Goal: Task Accomplishment & Management: Manage account settings

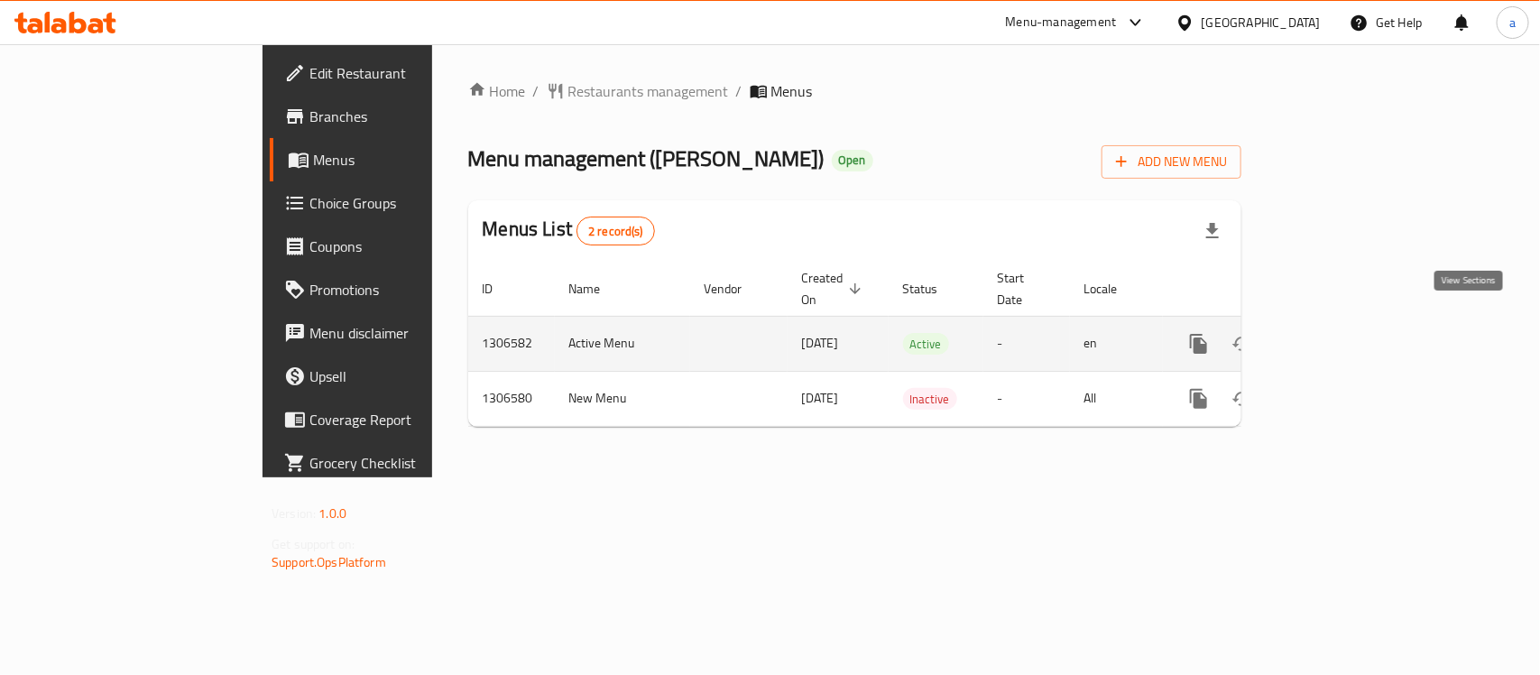
click at [1340, 333] on icon "enhanced table" at bounding box center [1329, 344] width 22 height 22
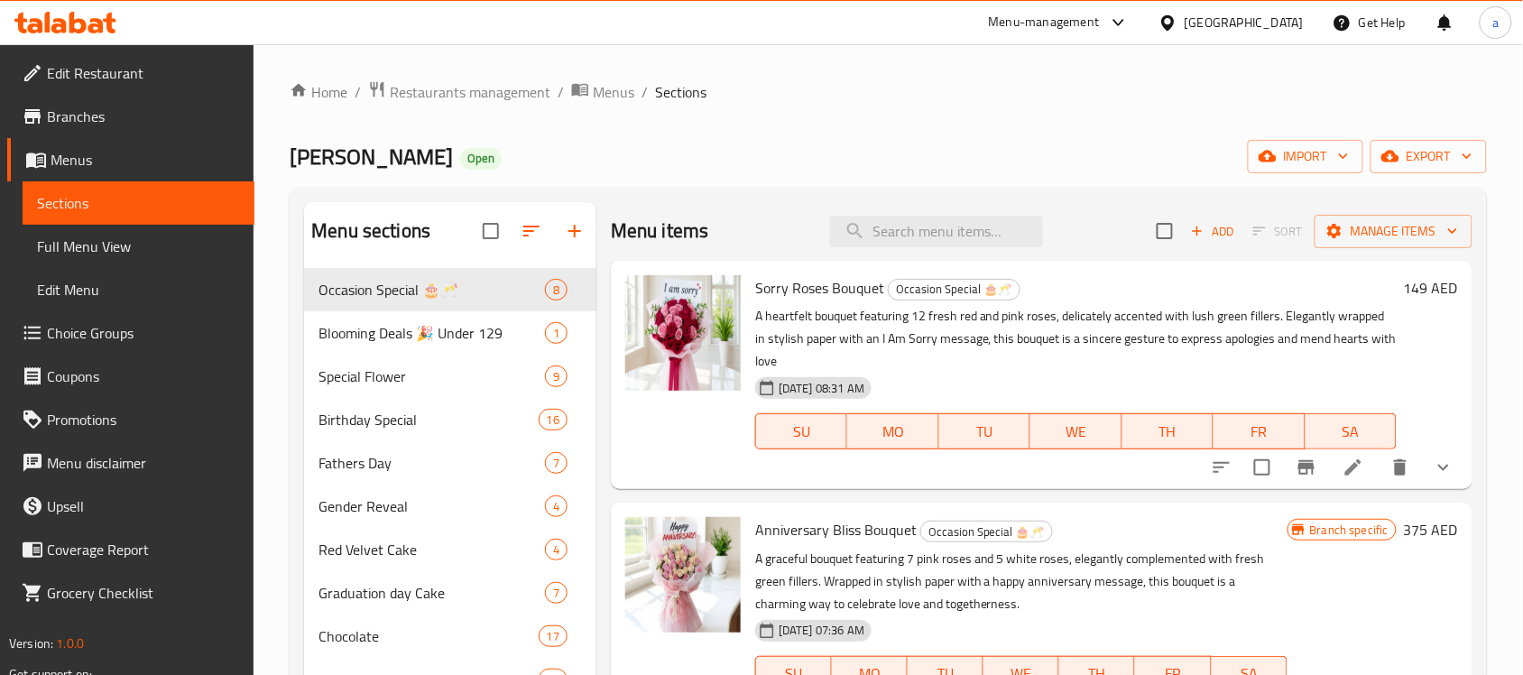
click at [63, 339] on span "Choice Groups" at bounding box center [143, 333] width 193 height 22
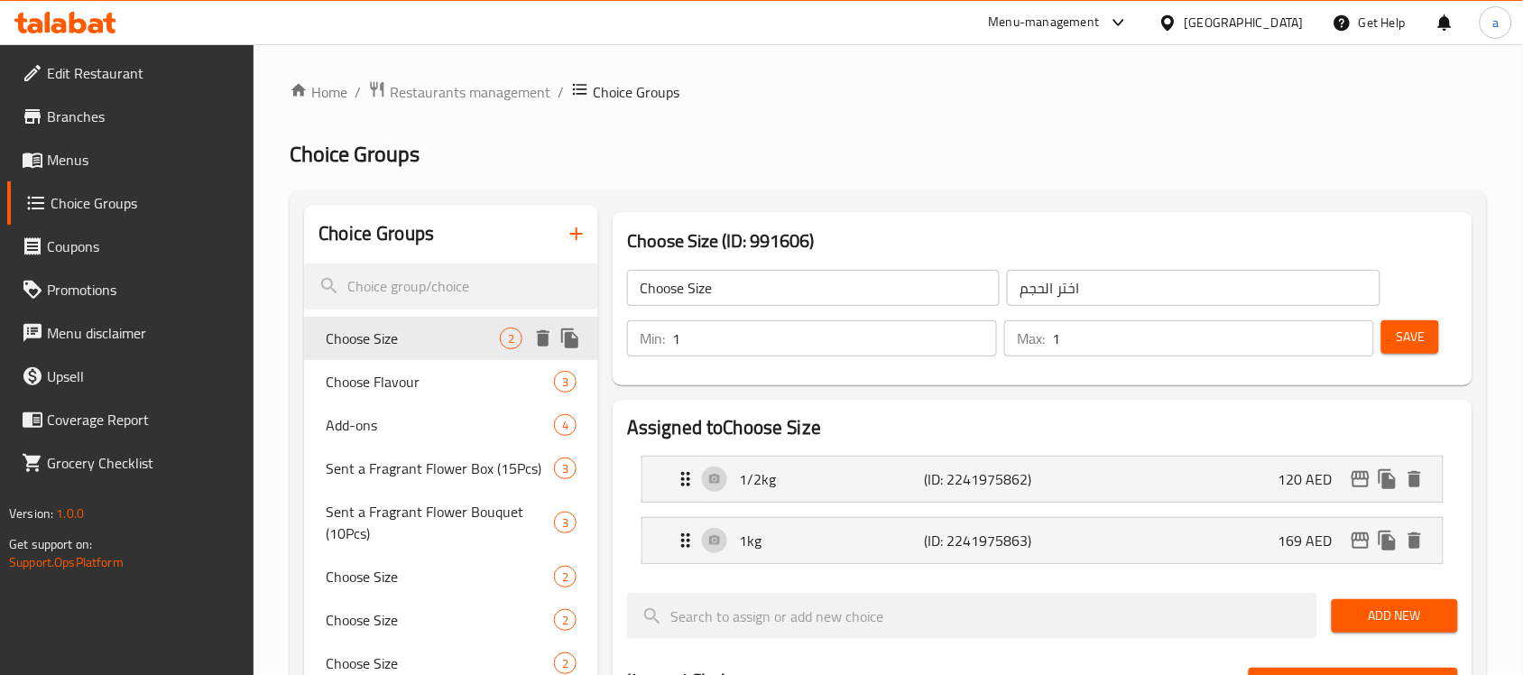
click at [462, 340] on span "Choose Size" at bounding box center [413, 339] width 174 height 22
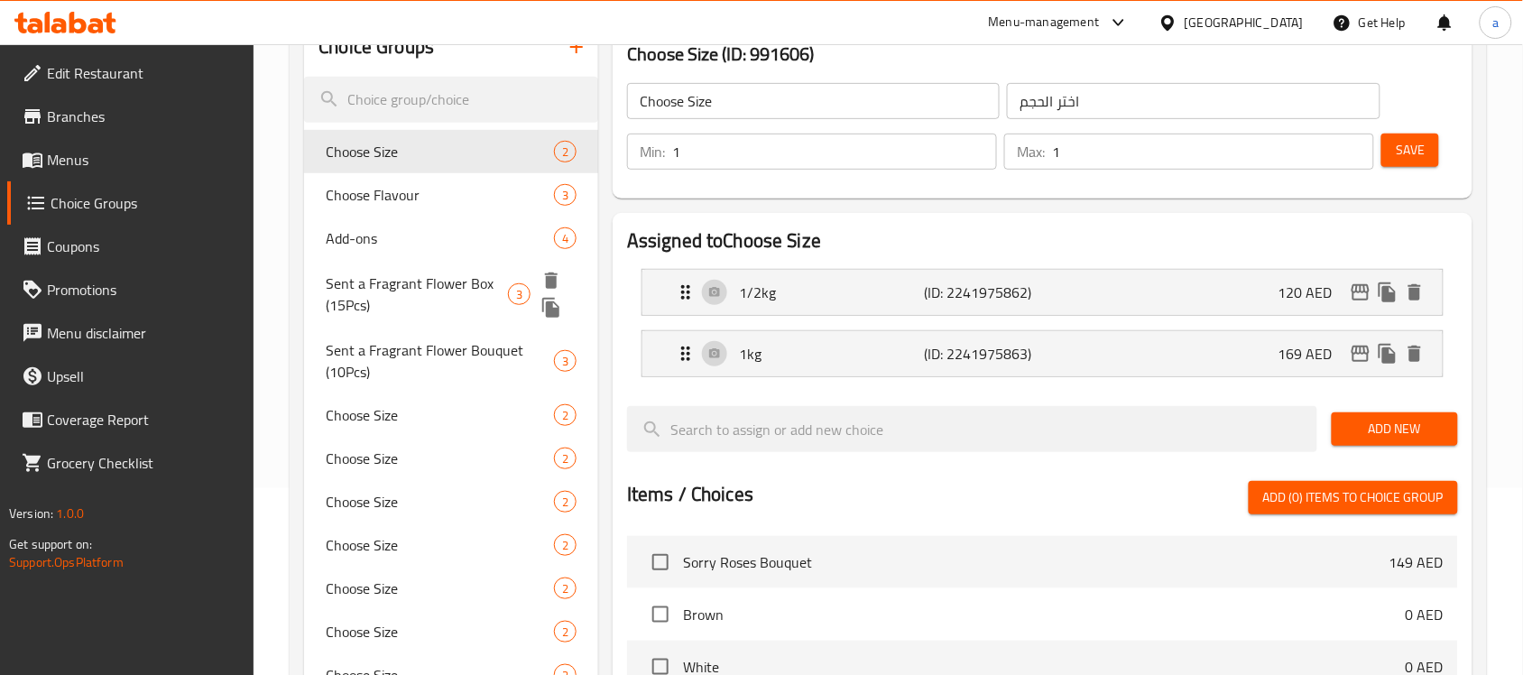
scroll to position [226, 0]
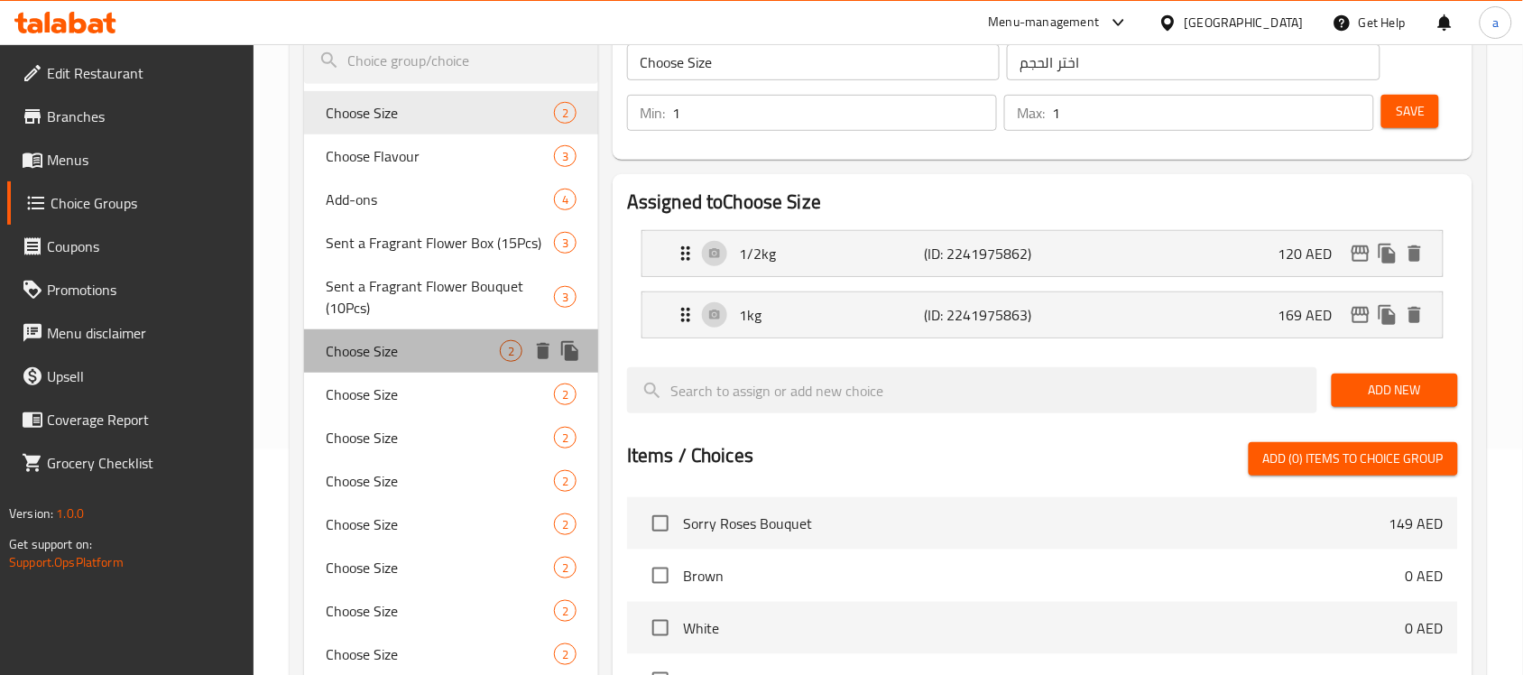
click at [406, 358] on span "Choose Size" at bounding box center [413, 351] width 174 height 22
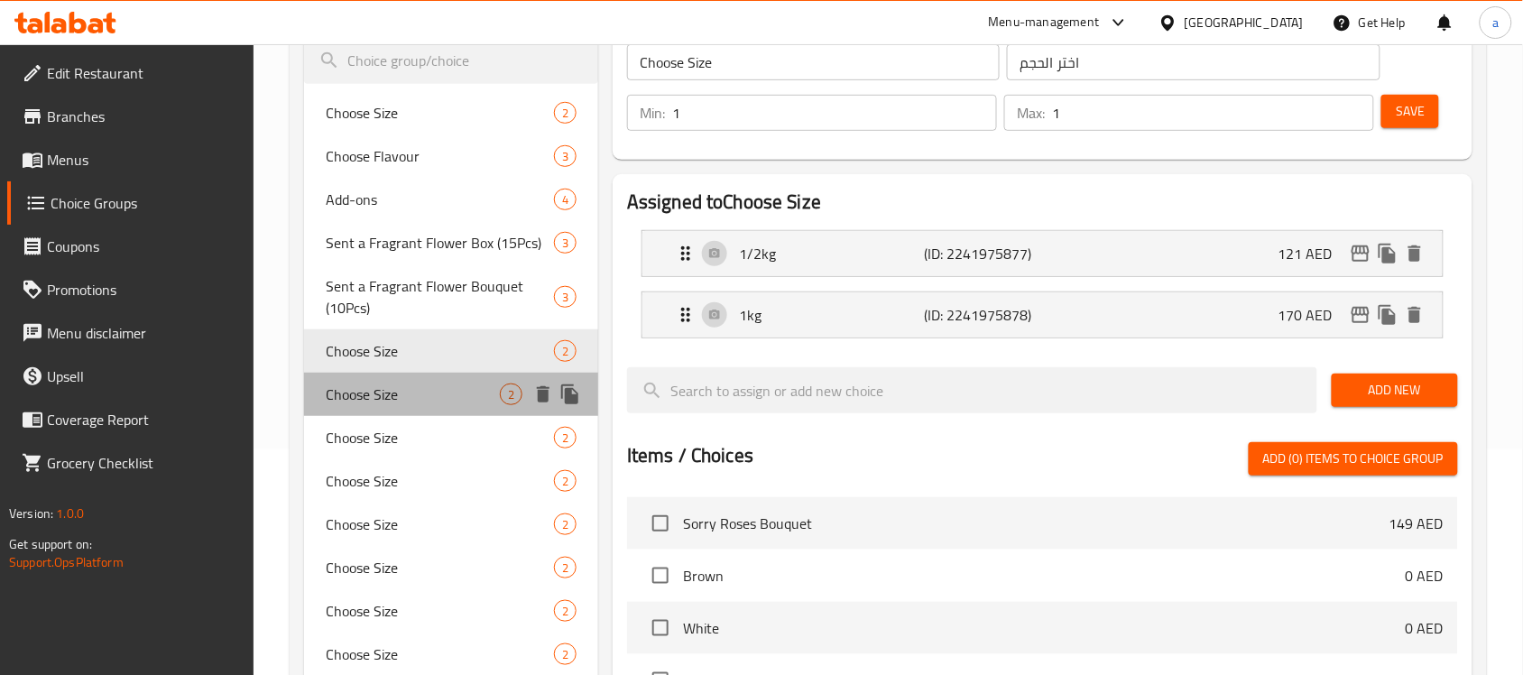
click at [397, 384] on span "Choose Size" at bounding box center [413, 395] width 174 height 22
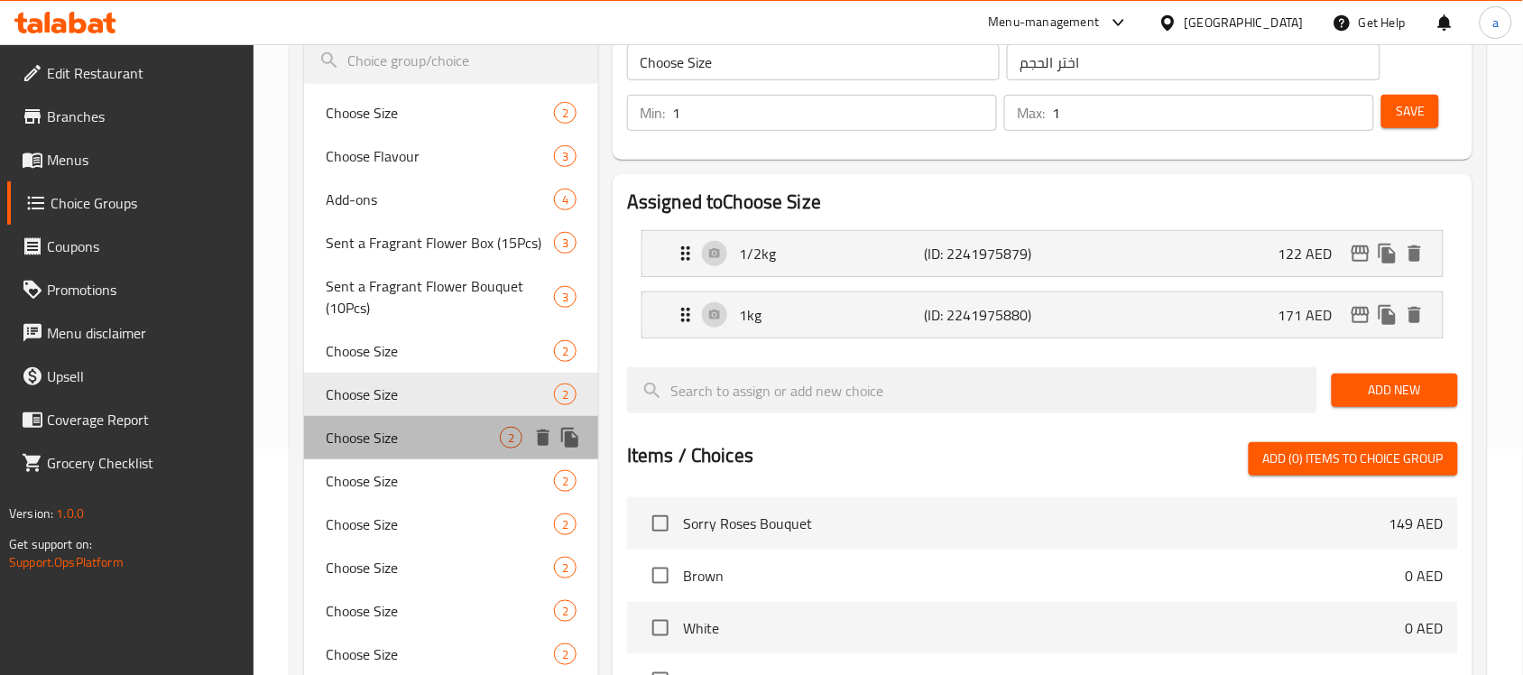
click at [388, 427] on span "Choose Size" at bounding box center [413, 438] width 174 height 22
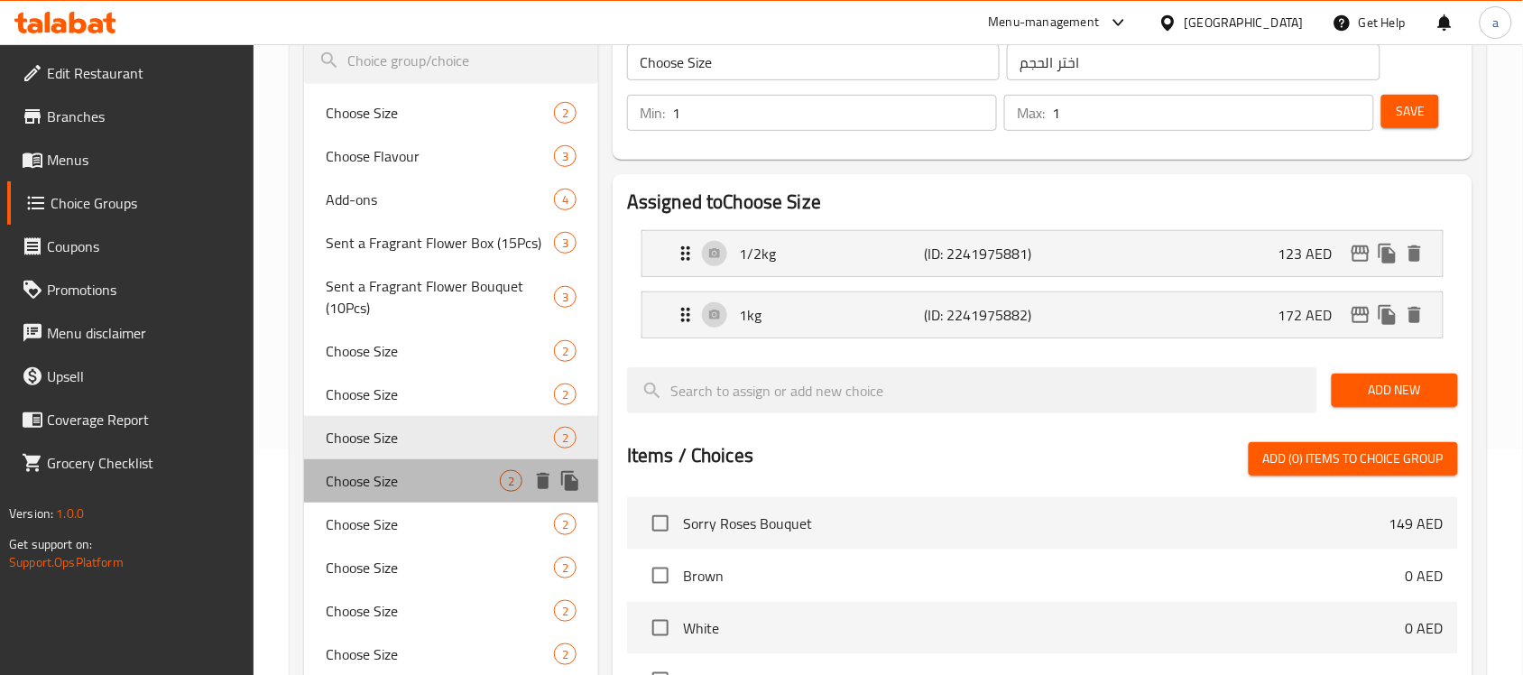
click at [393, 471] on span "Choose Size" at bounding box center [413, 481] width 174 height 22
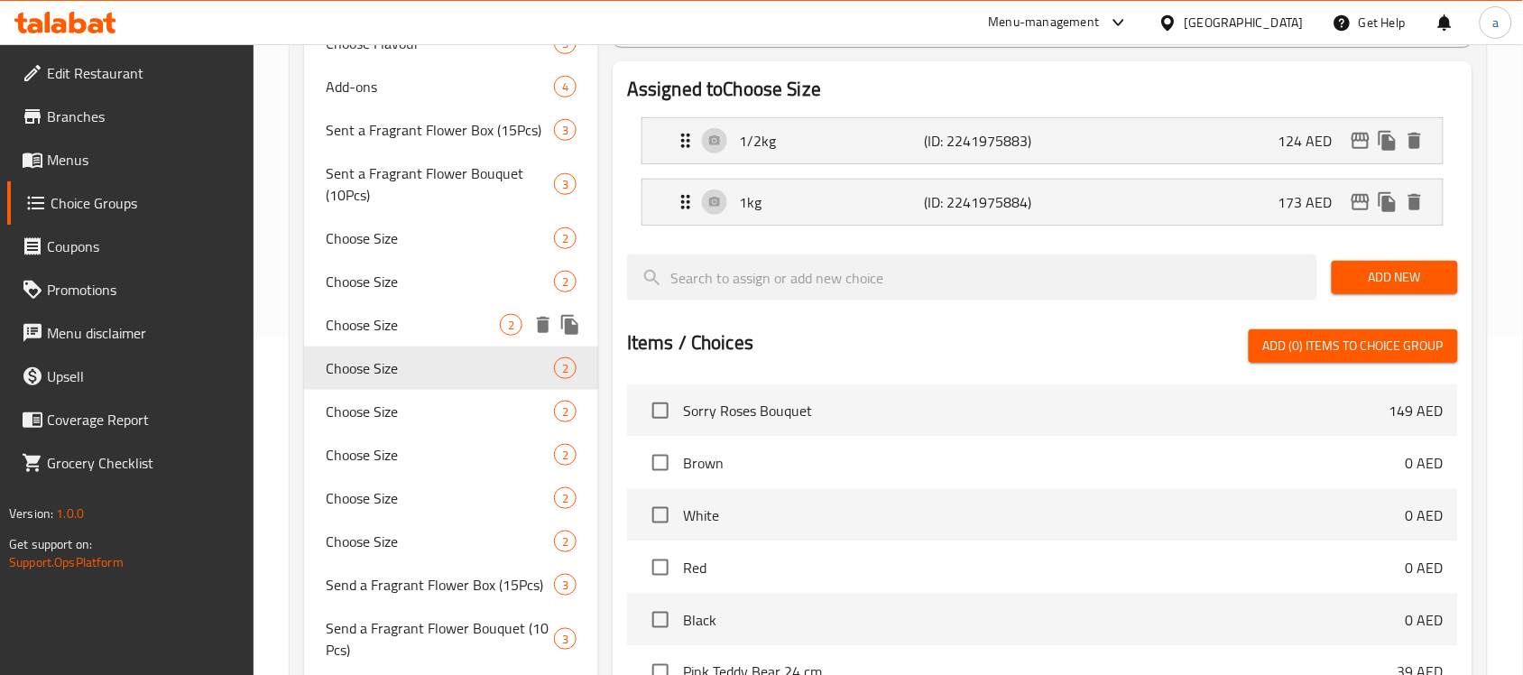
scroll to position [451, 0]
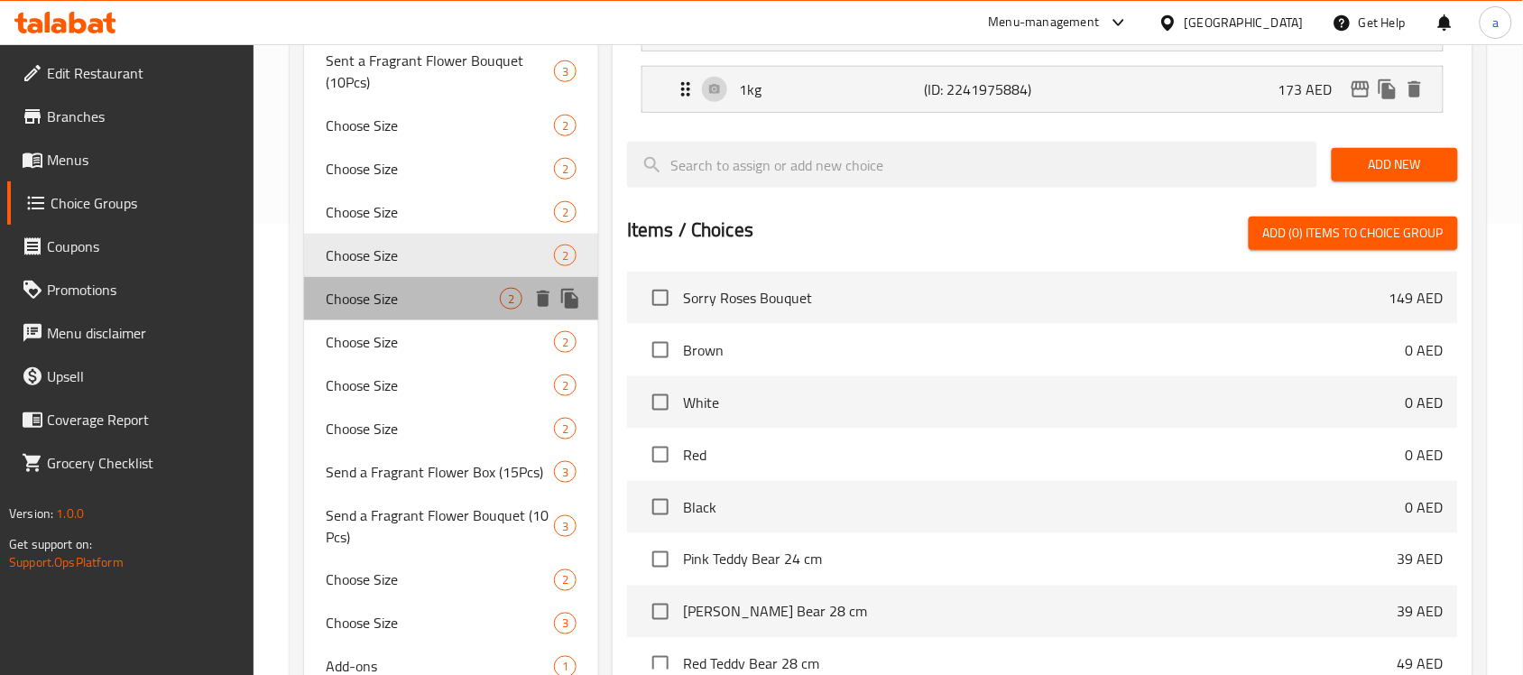
click at [420, 291] on span "Choose Size" at bounding box center [413, 299] width 174 height 22
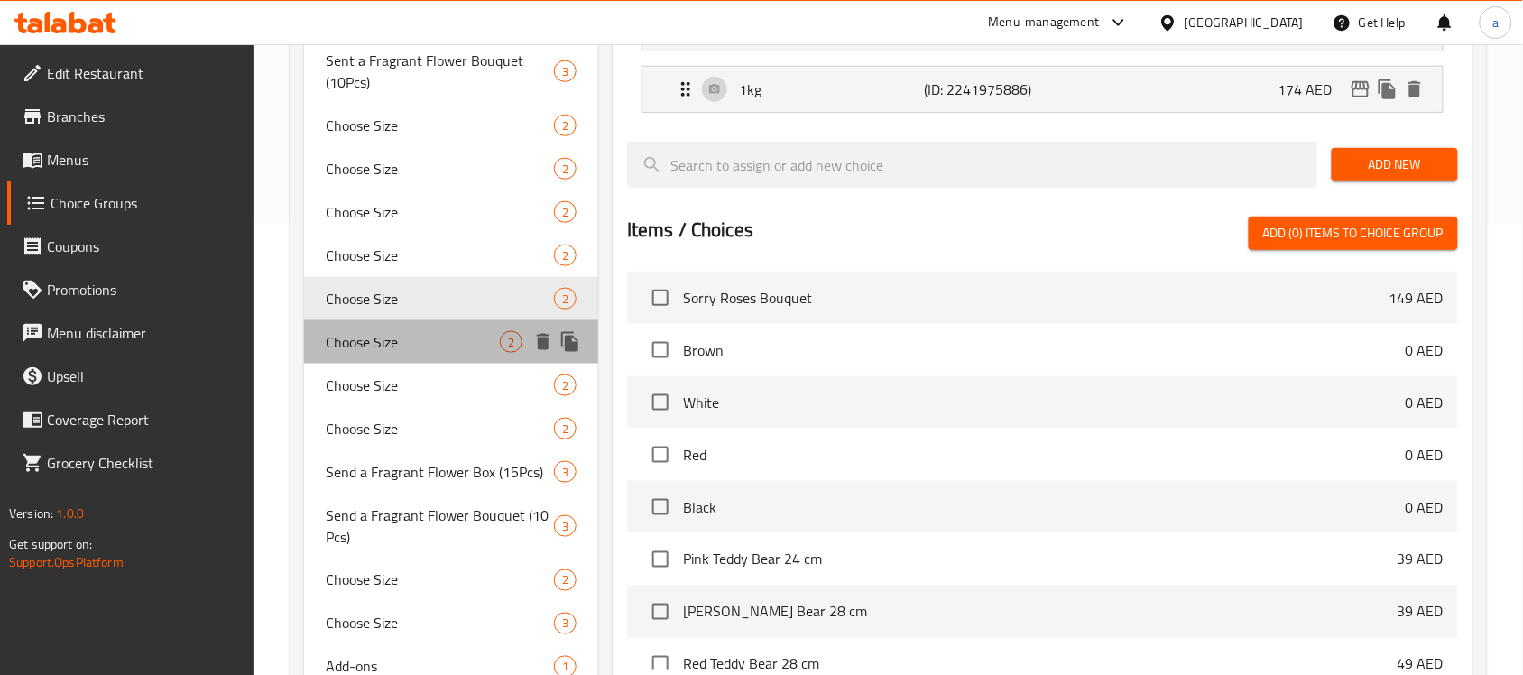
click at [404, 341] on span "Choose Size" at bounding box center [413, 342] width 174 height 22
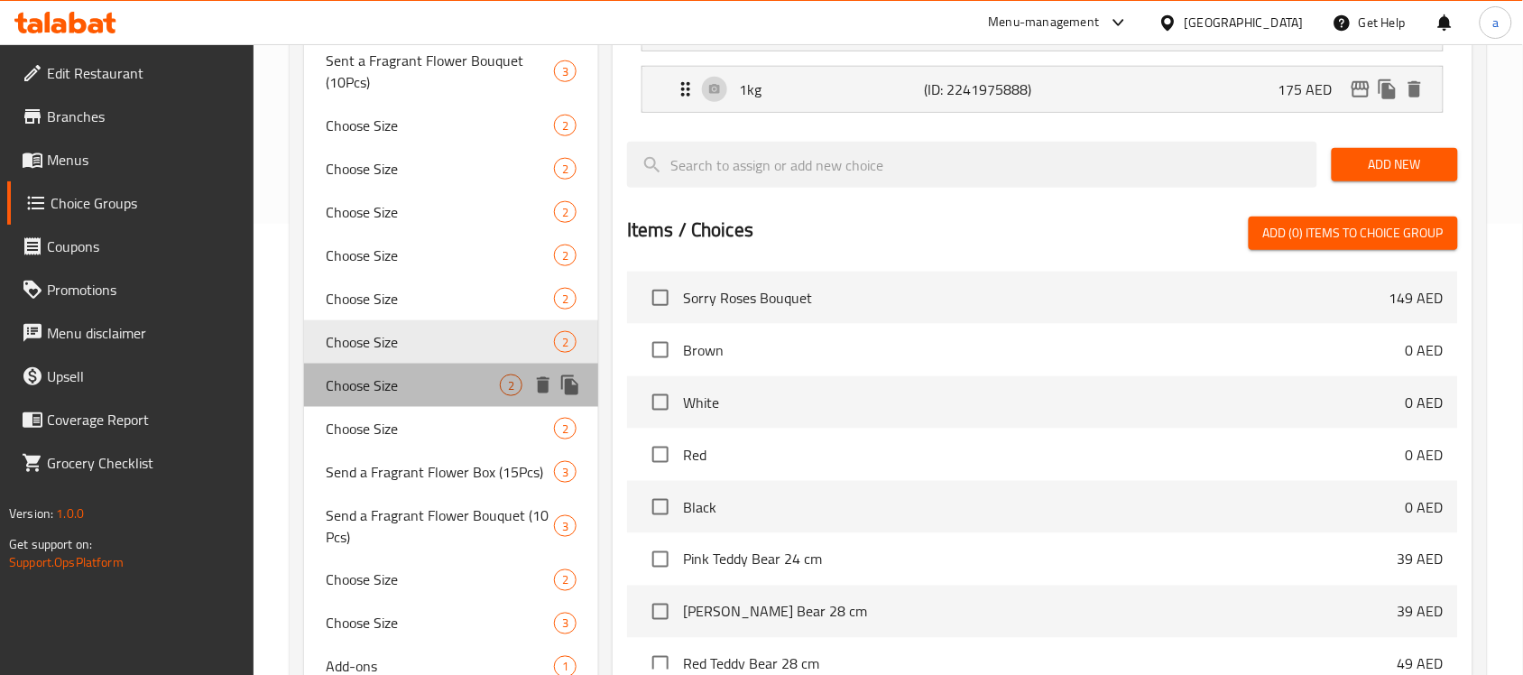
click at [411, 386] on span "Choose Size" at bounding box center [413, 385] width 174 height 22
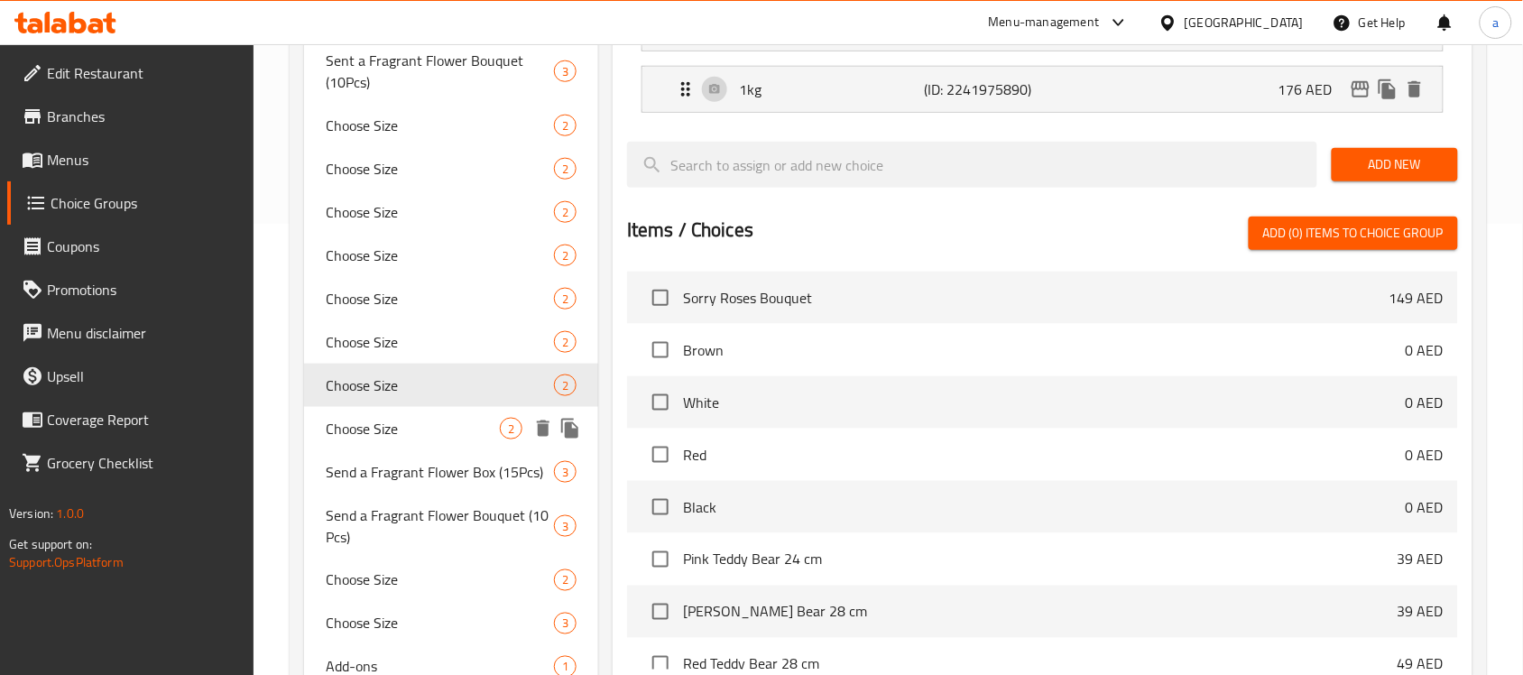
click at [415, 427] on span "Choose Size" at bounding box center [413, 429] width 174 height 22
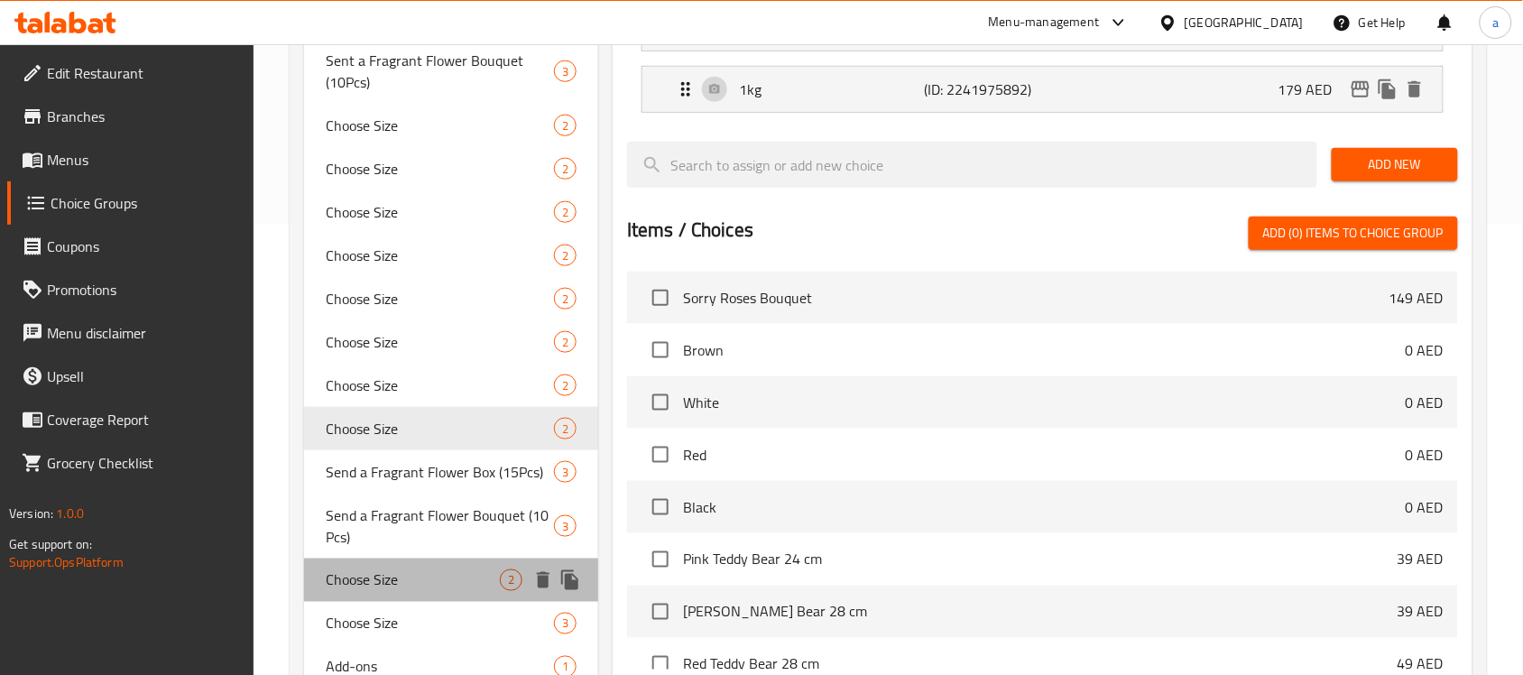
click at [413, 575] on span "Choose Size" at bounding box center [413, 580] width 174 height 22
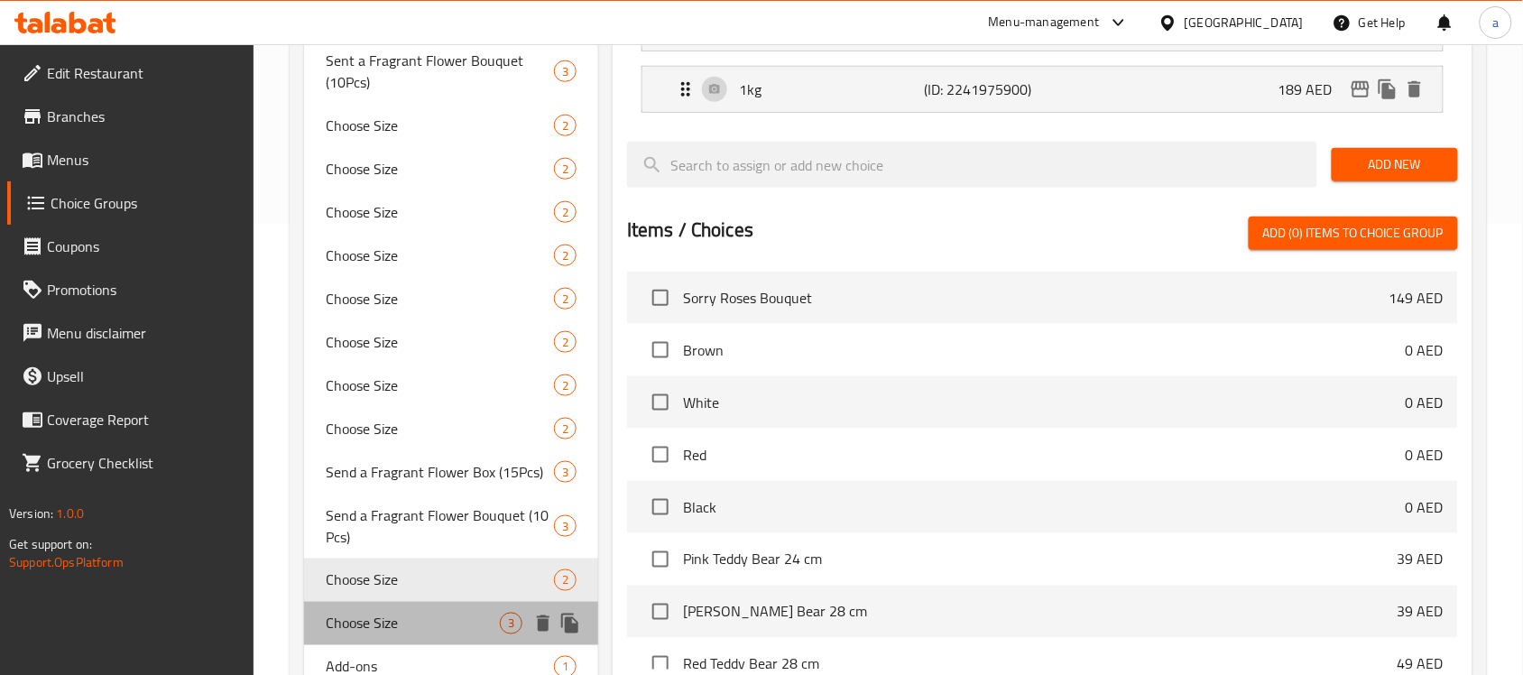
click at [399, 614] on span "Choose Size" at bounding box center [413, 624] width 174 height 22
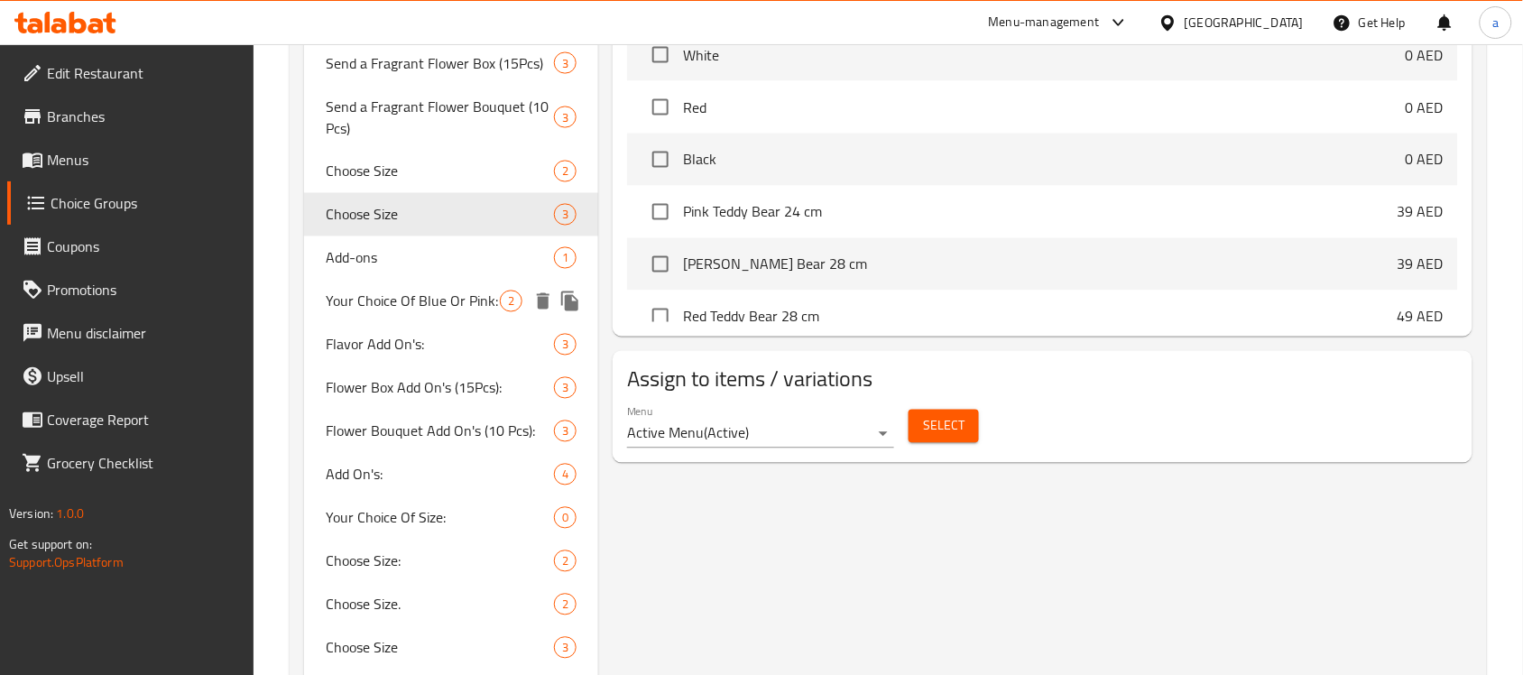
scroll to position [902, 0]
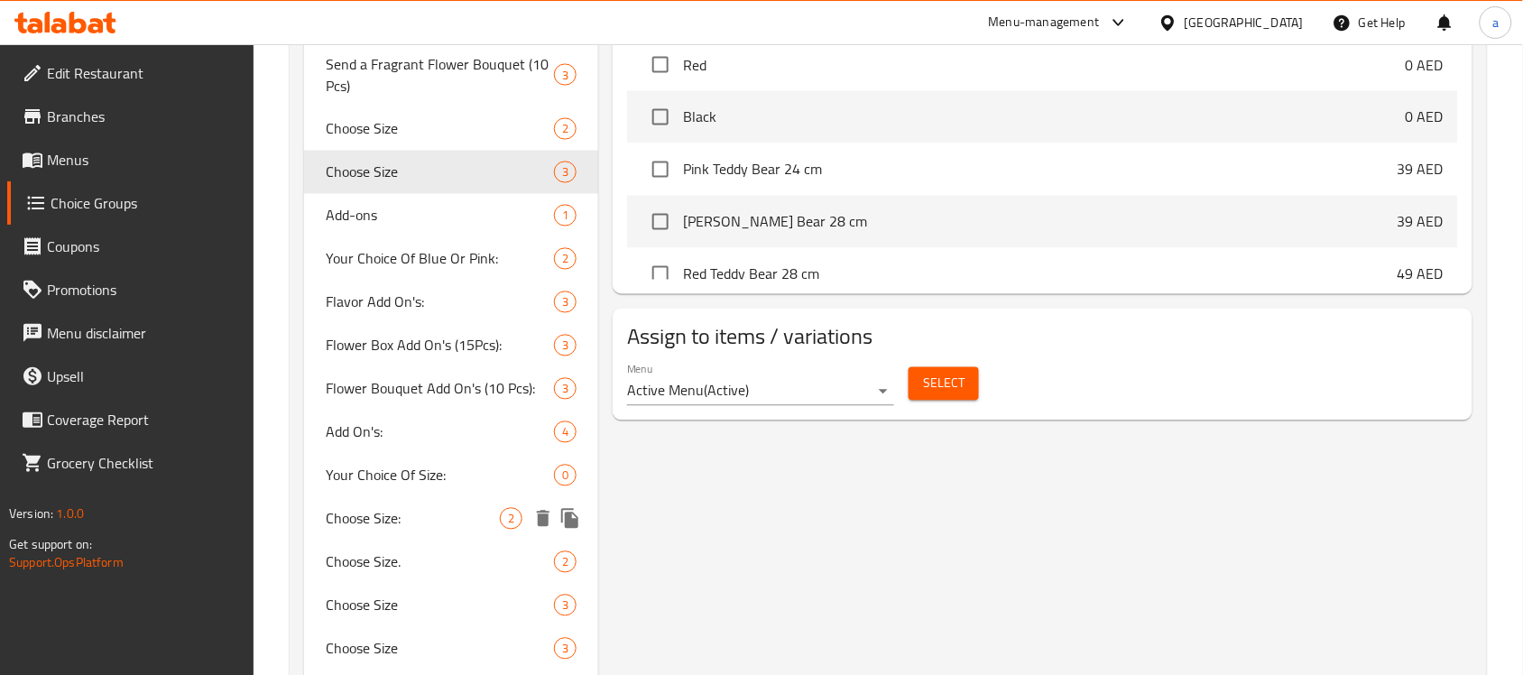
click at [393, 520] on span "Choose Size:" at bounding box center [413, 519] width 174 height 22
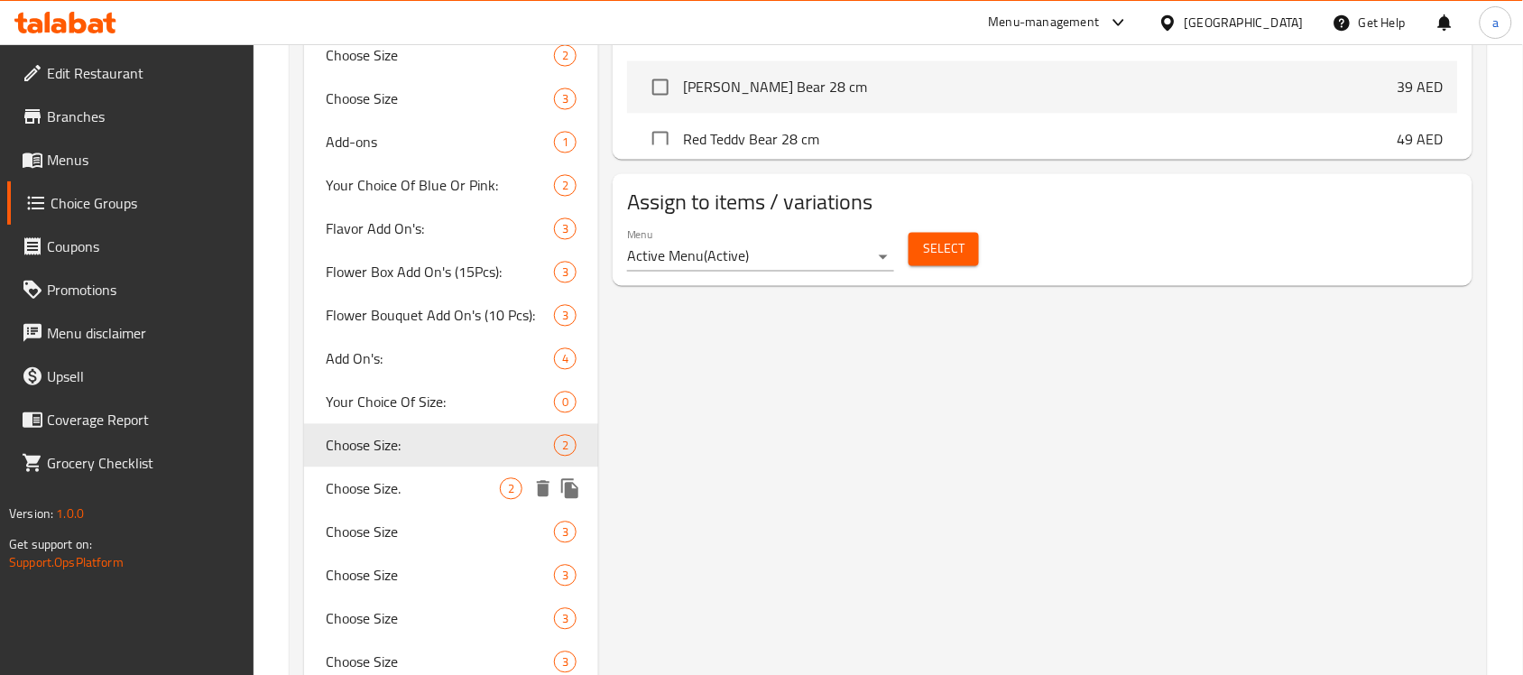
scroll to position [1015, 0]
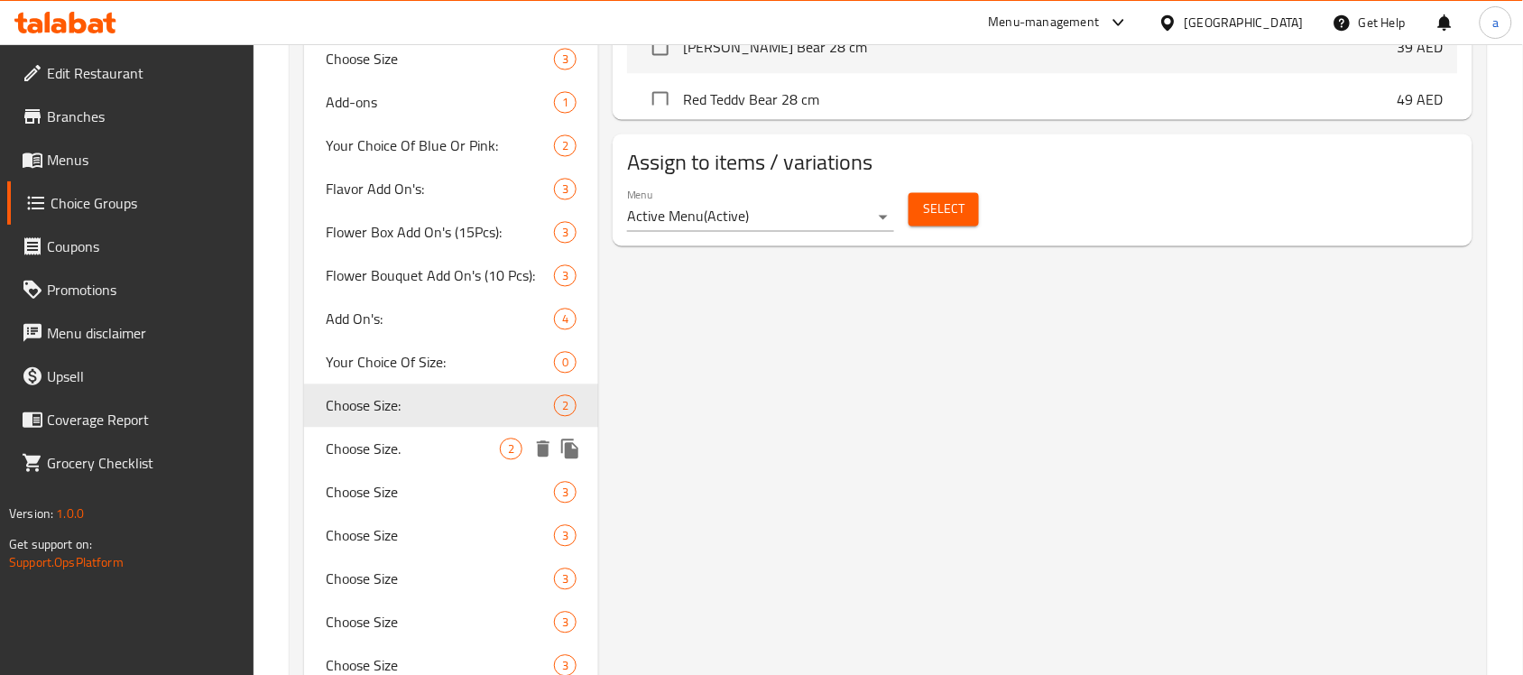
click at [425, 453] on span "Choose Size." at bounding box center [413, 450] width 174 height 22
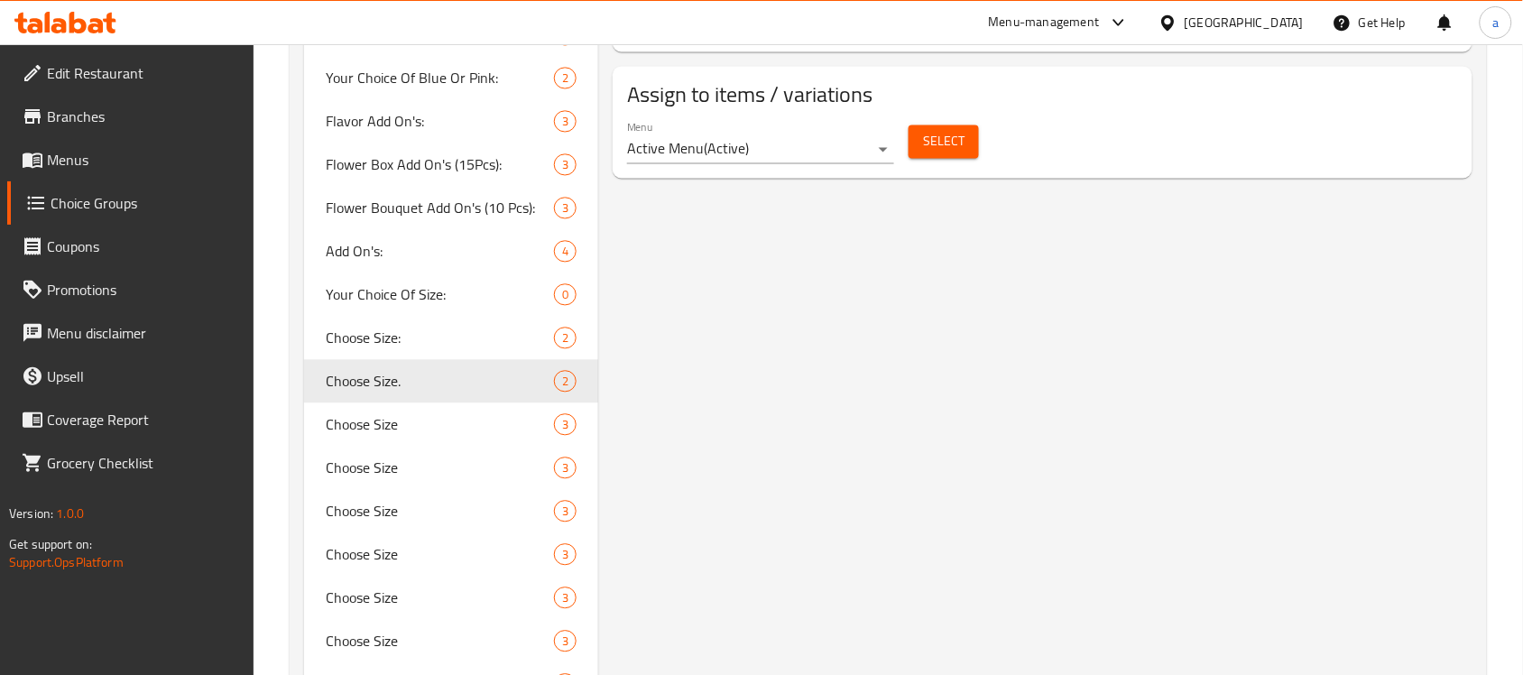
scroll to position [1241, 0]
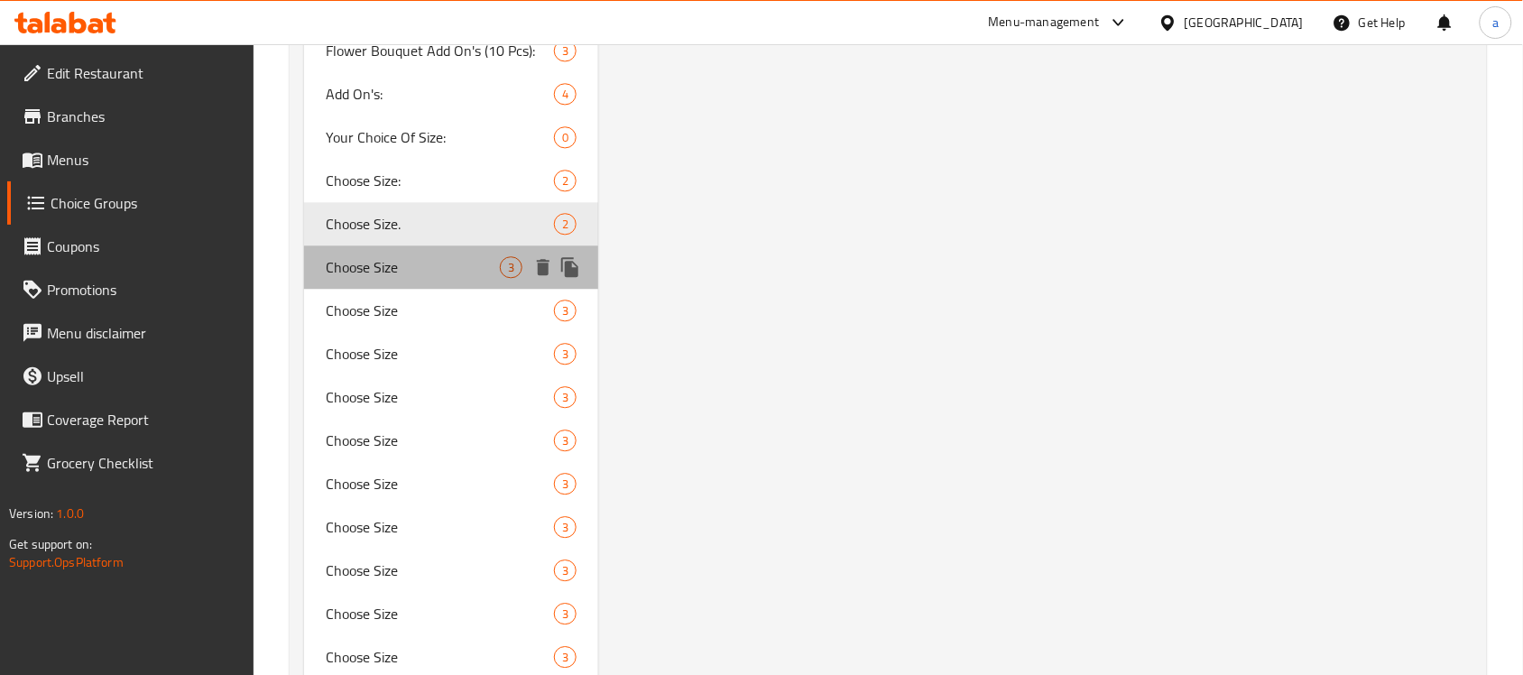
click at [371, 264] on span "Choose Size" at bounding box center [413, 267] width 174 height 22
type input "Choose Size"
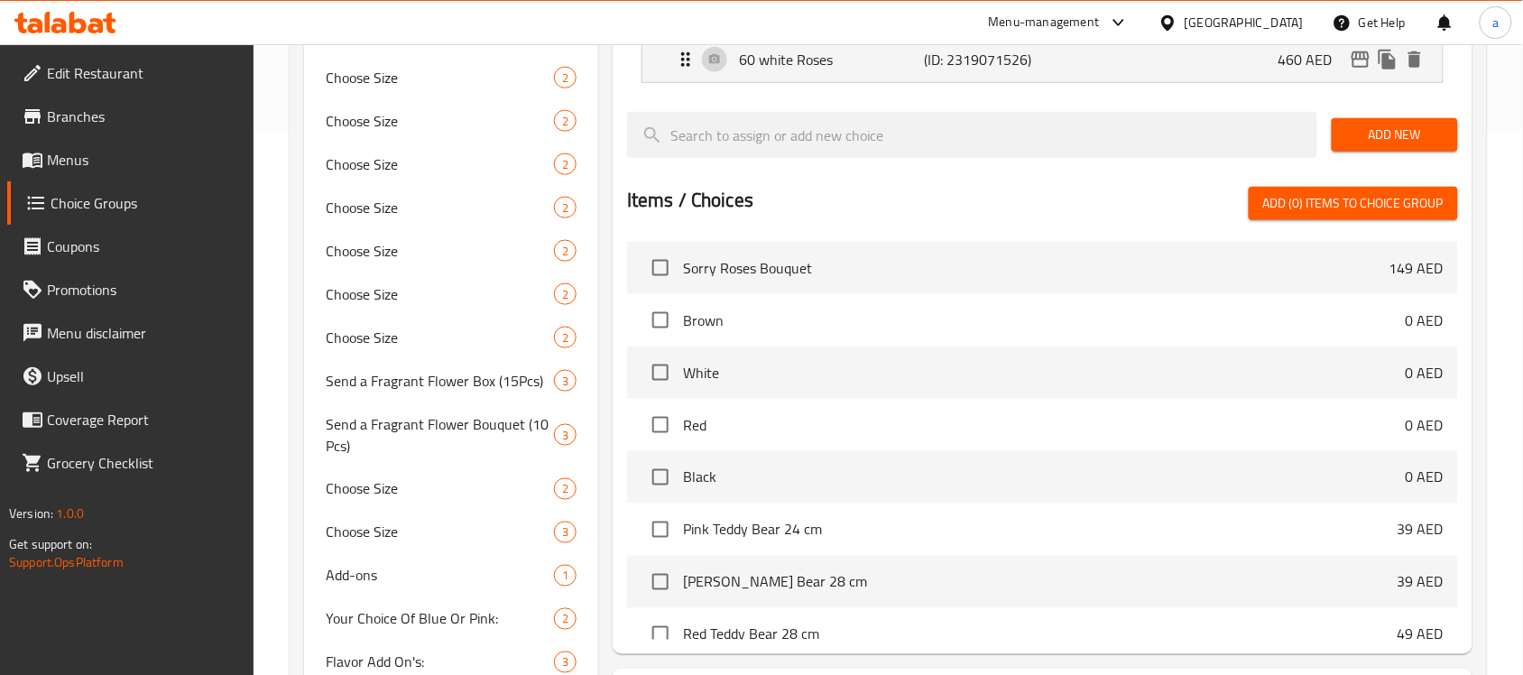
scroll to position [338, 0]
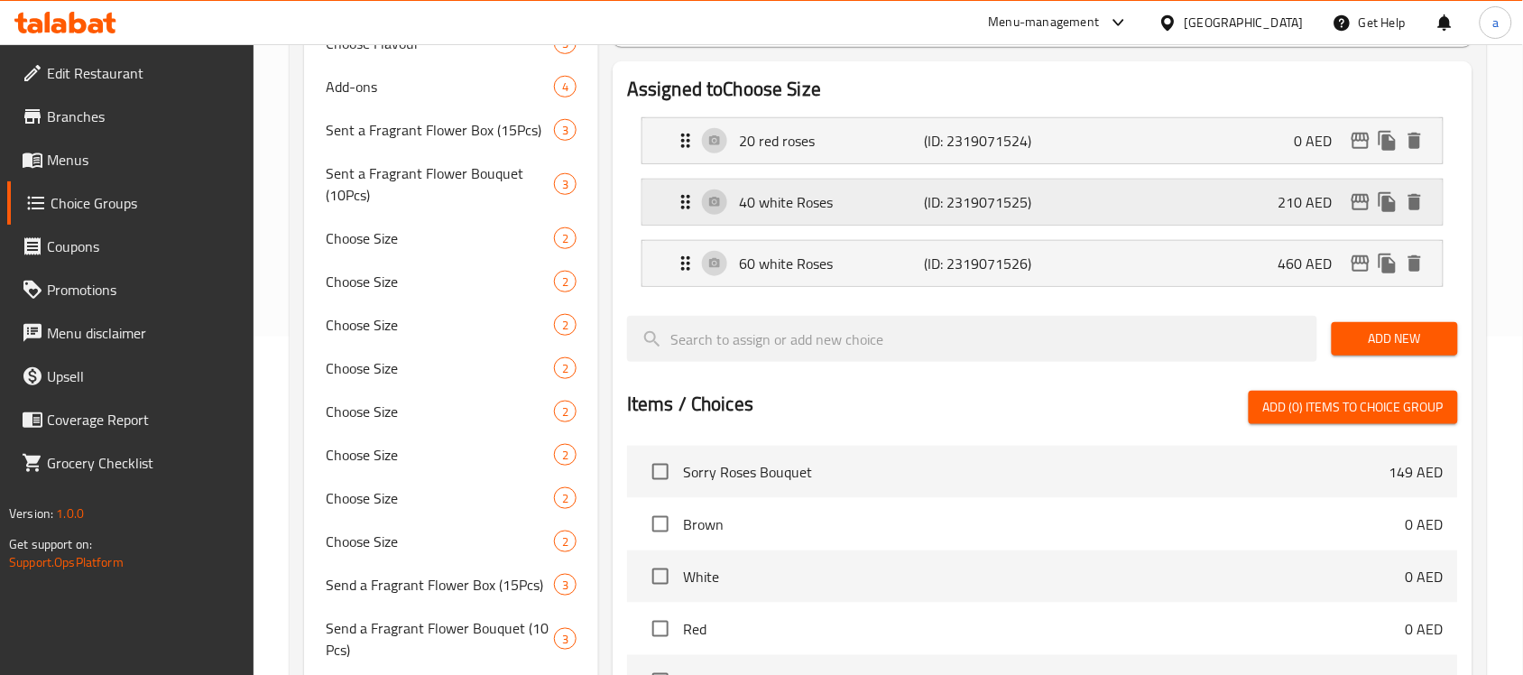
click at [973, 192] on p "(ID: 2319071525)" at bounding box center [986, 202] width 124 height 22
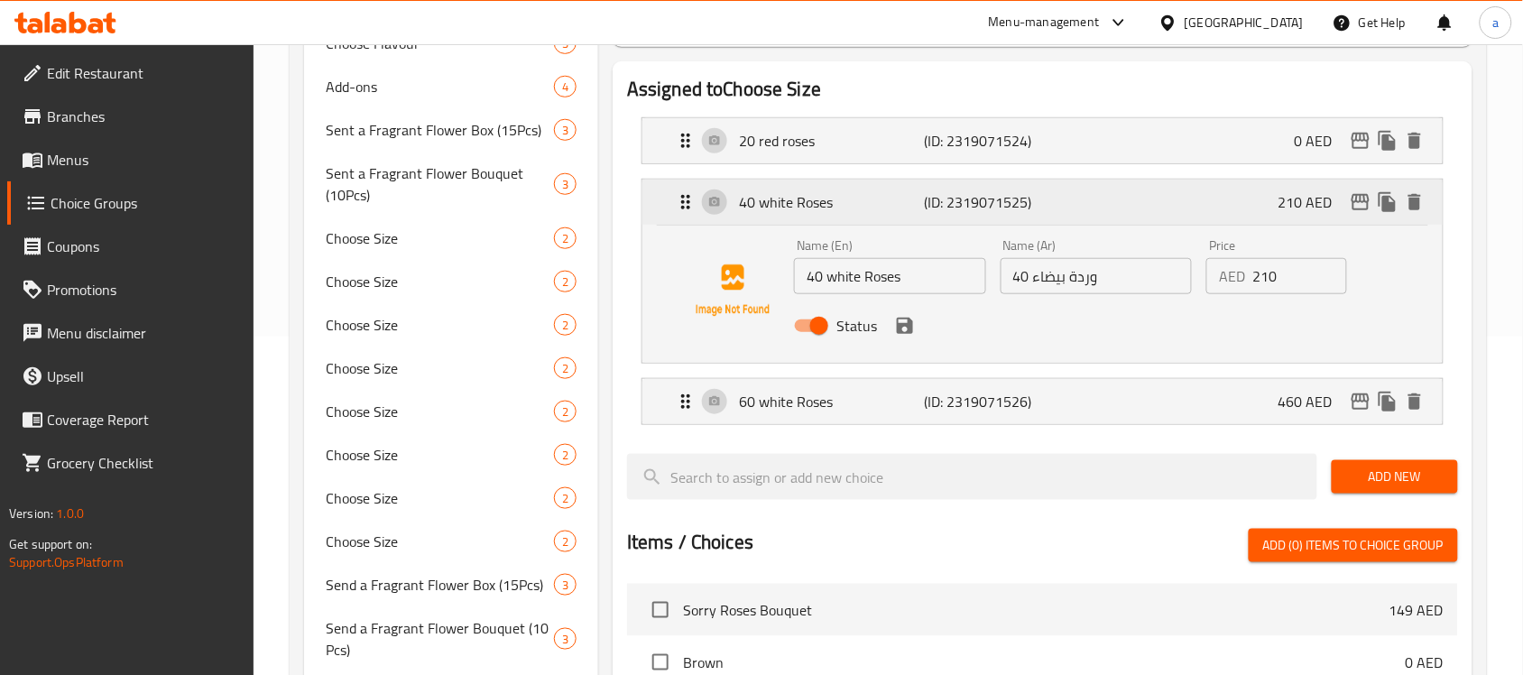
click at [973, 192] on p "(ID: 2319071525)" at bounding box center [986, 202] width 124 height 22
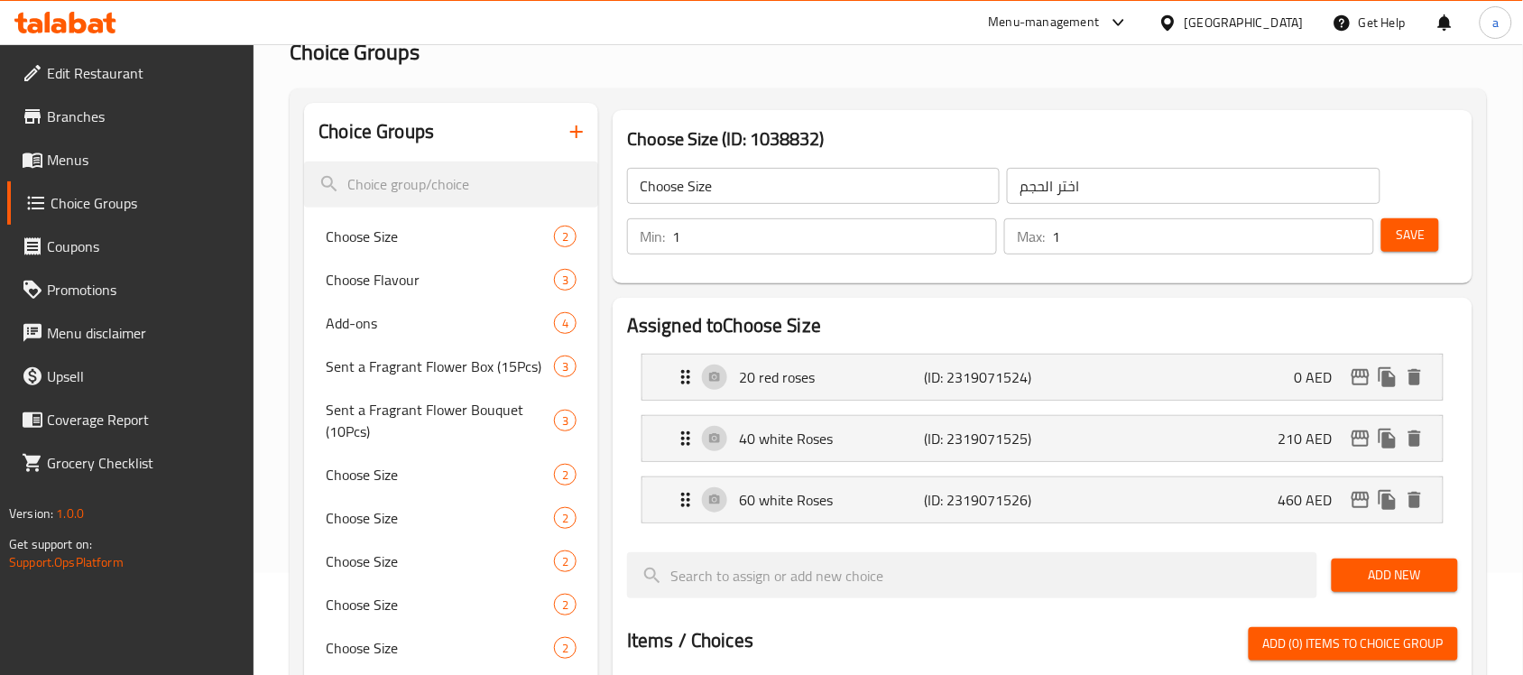
scroll to position [0, 0]
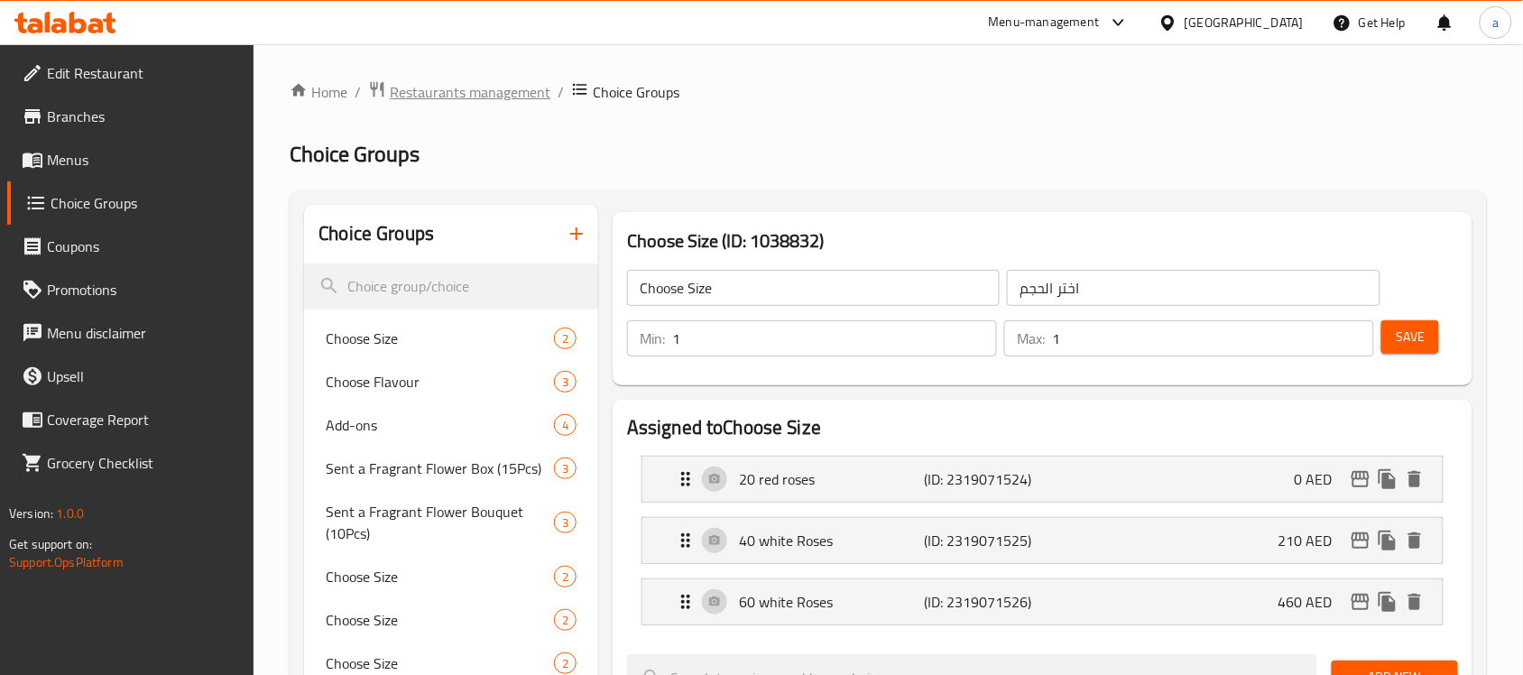
click at [457, 95] on span "Restaurants management" at bounding box center [470, 92] width 161 height 22
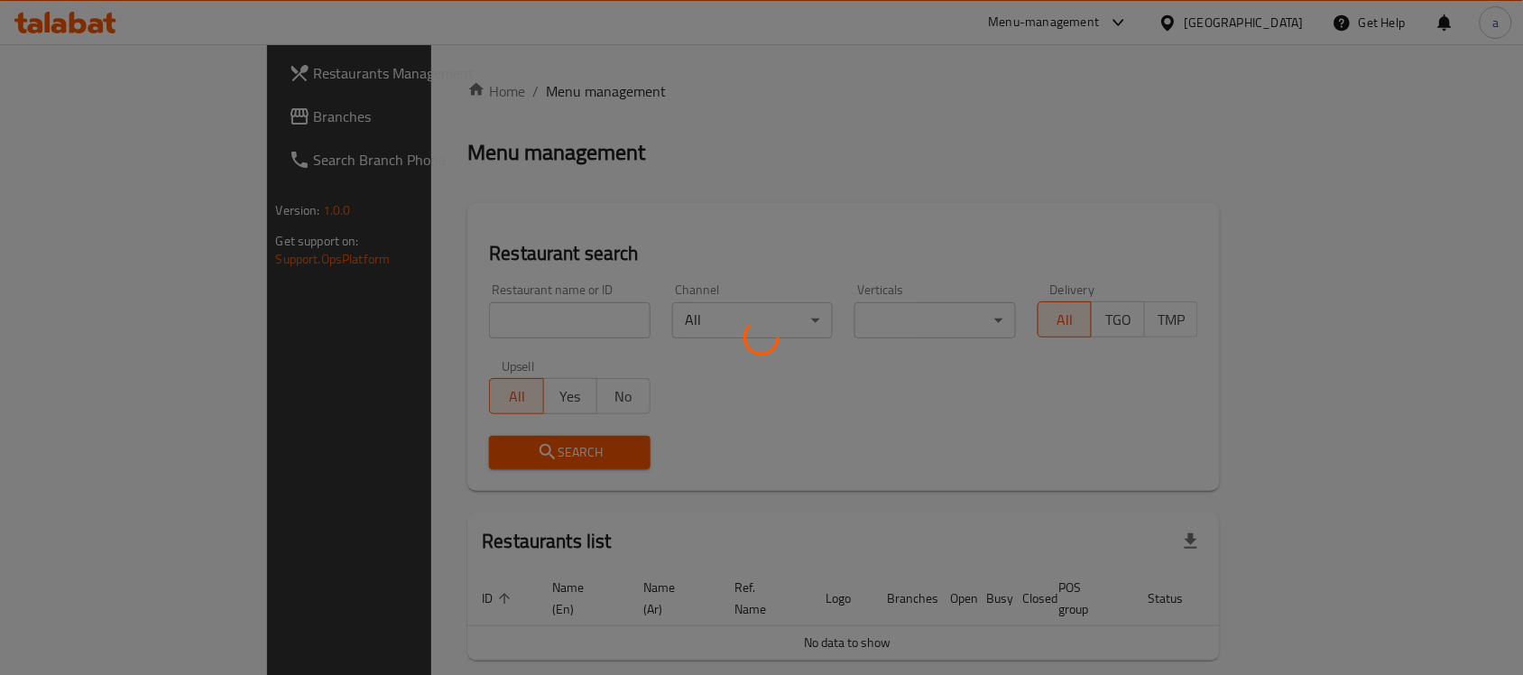
click at [74, 114] on div at bounding box center [761, 337] width 1523 height 675
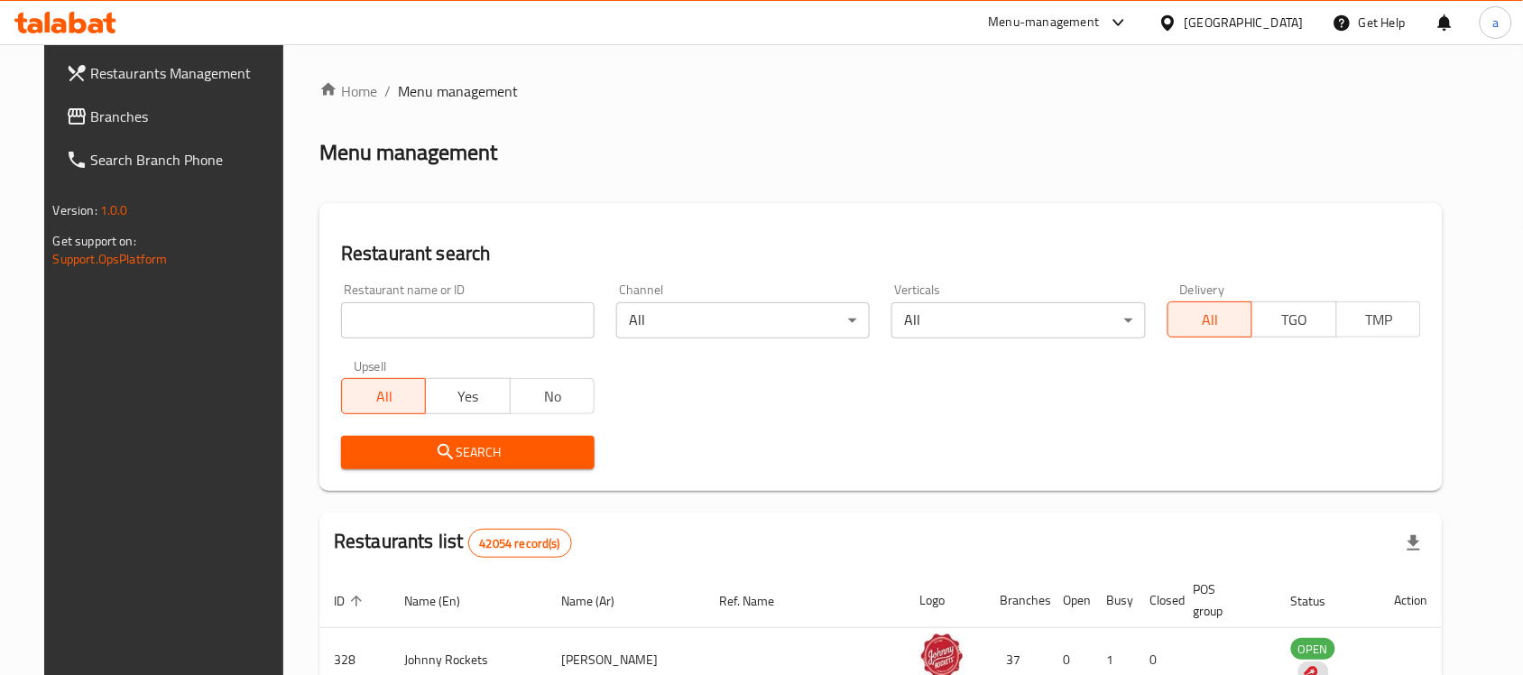
click at [91, 123] on span "Branches" at bounding box center [187, 117] width 193 height 22
click at [123, 113] on span "Branches" at bounding box center [187, 117] width 193 height 22
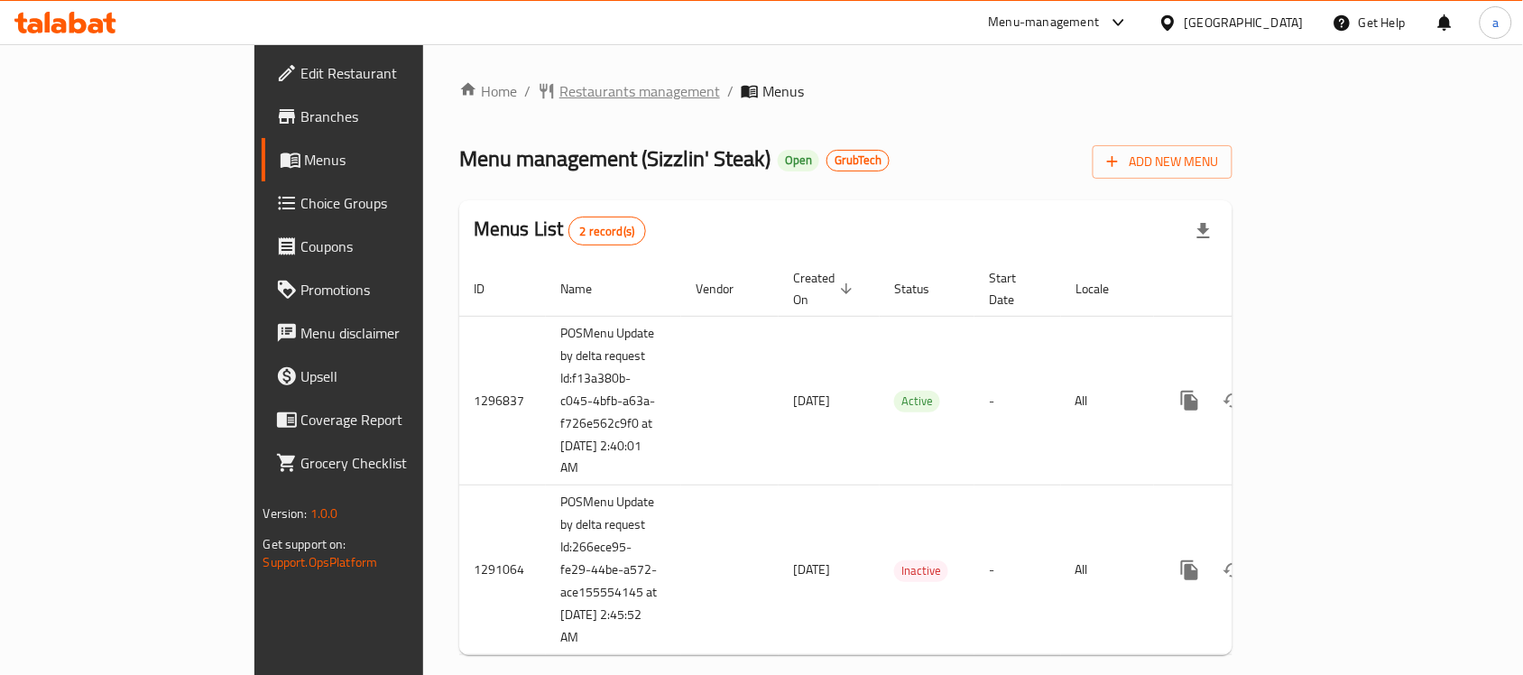
click at [559, 88] on span "Restaurants management" at bounding box center [639, 91] width 161 height 22
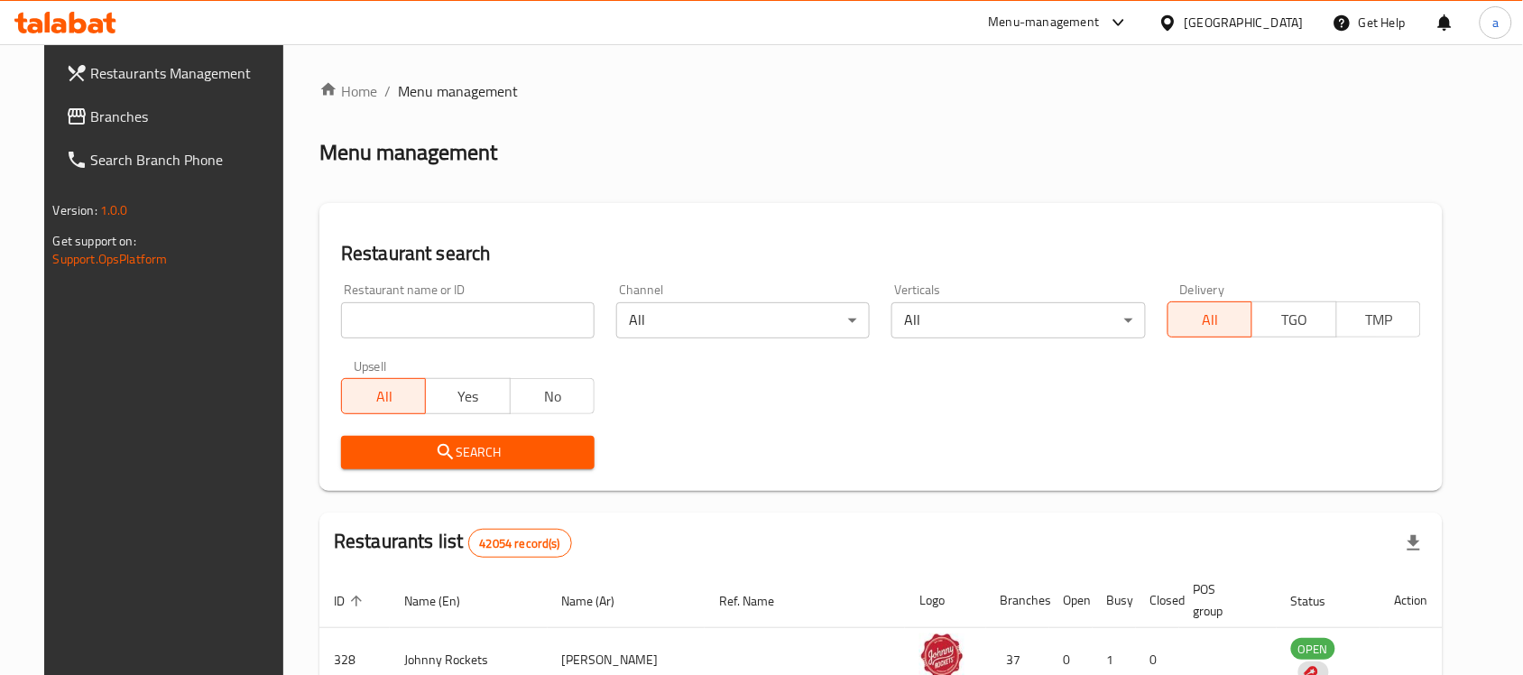
click at [422, 305] on div at bounding box center [761, 337] width 1523 height 675
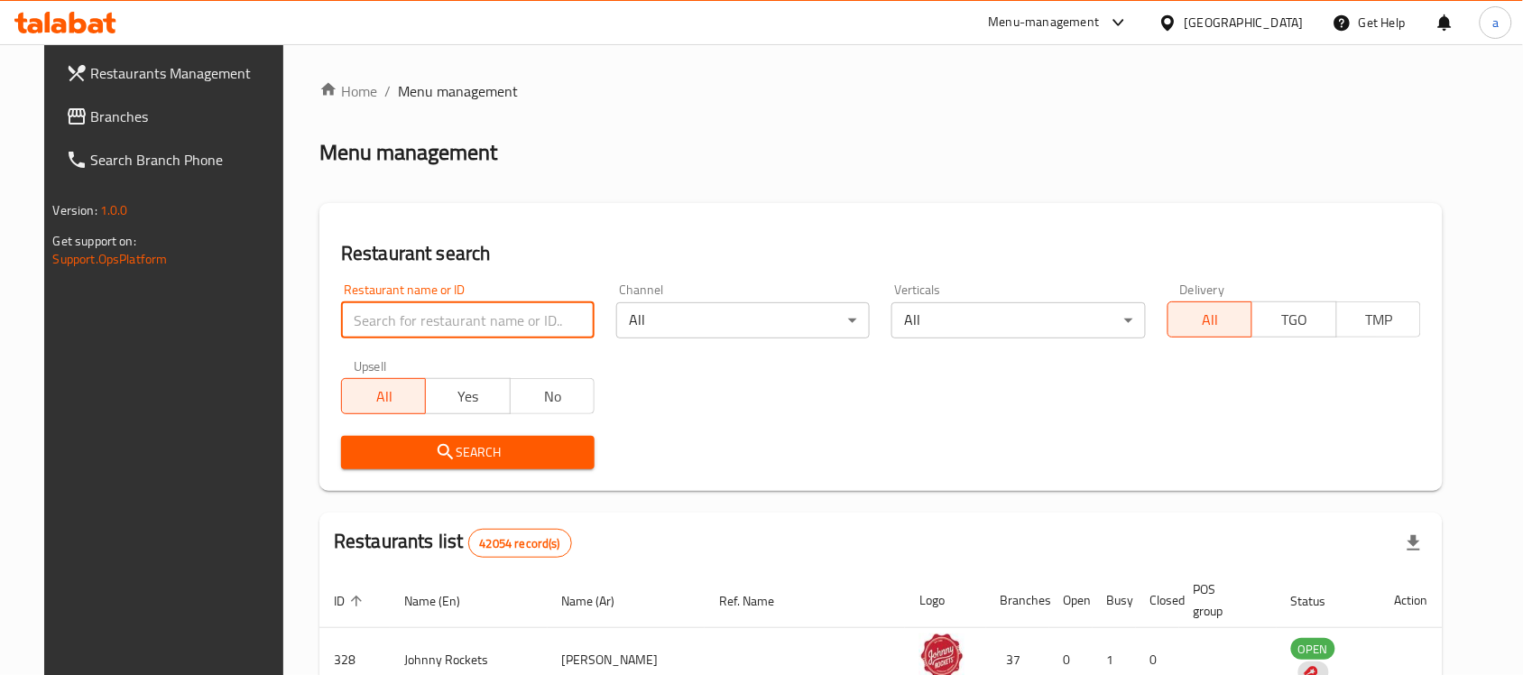
click at [412, 313] on input "search" at bounding box center [468, 320] width 254 height 36
paste input "698258"
type input "698258"
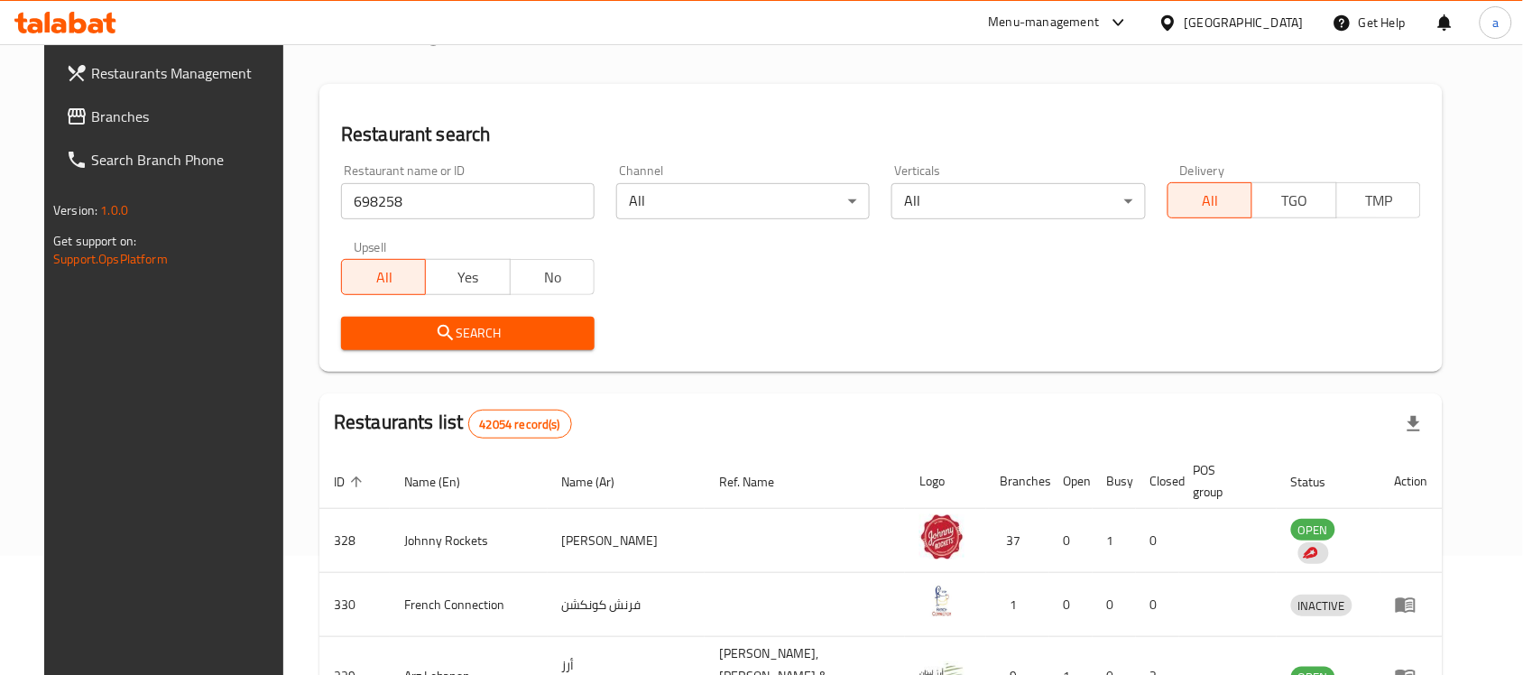
scroll to position [113, 0]
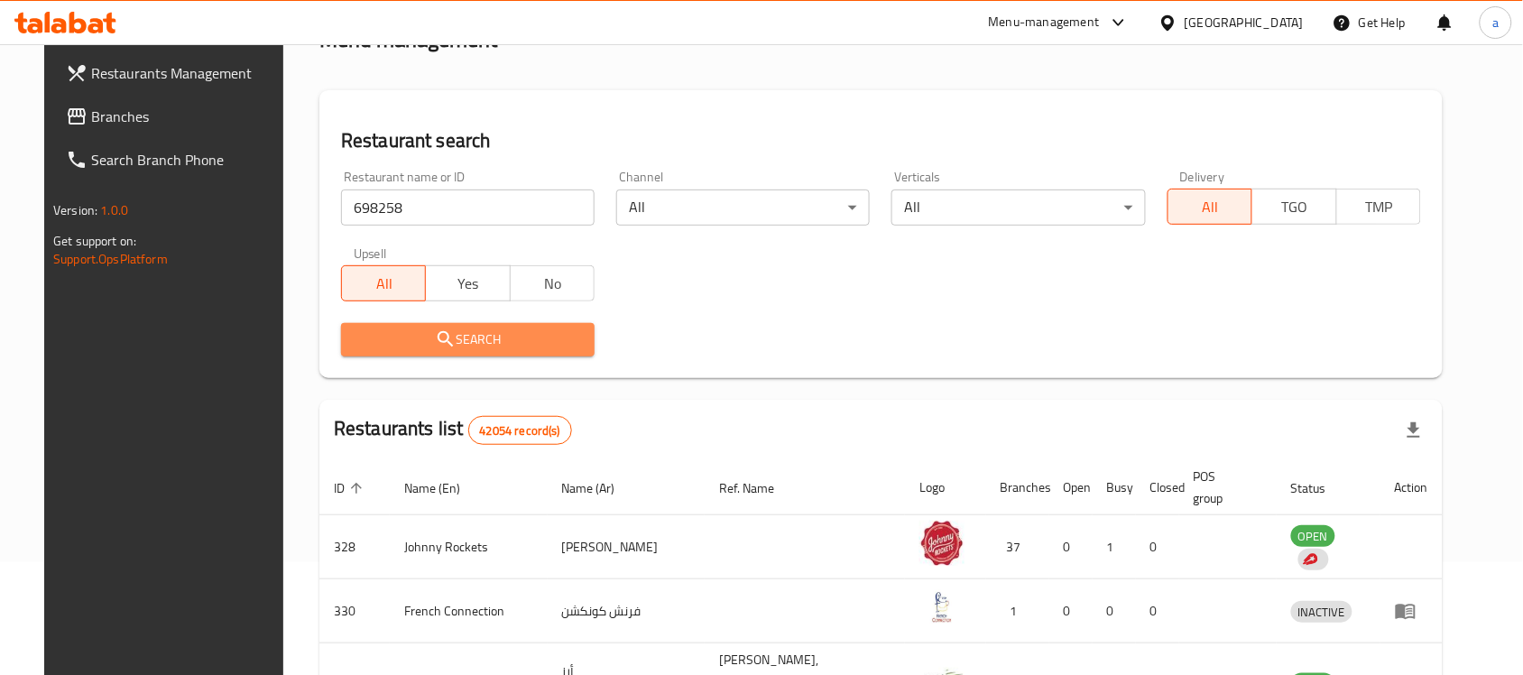
click at [435, 337] on icon "submit" at bounding box center [446, 339] width 22 height 22
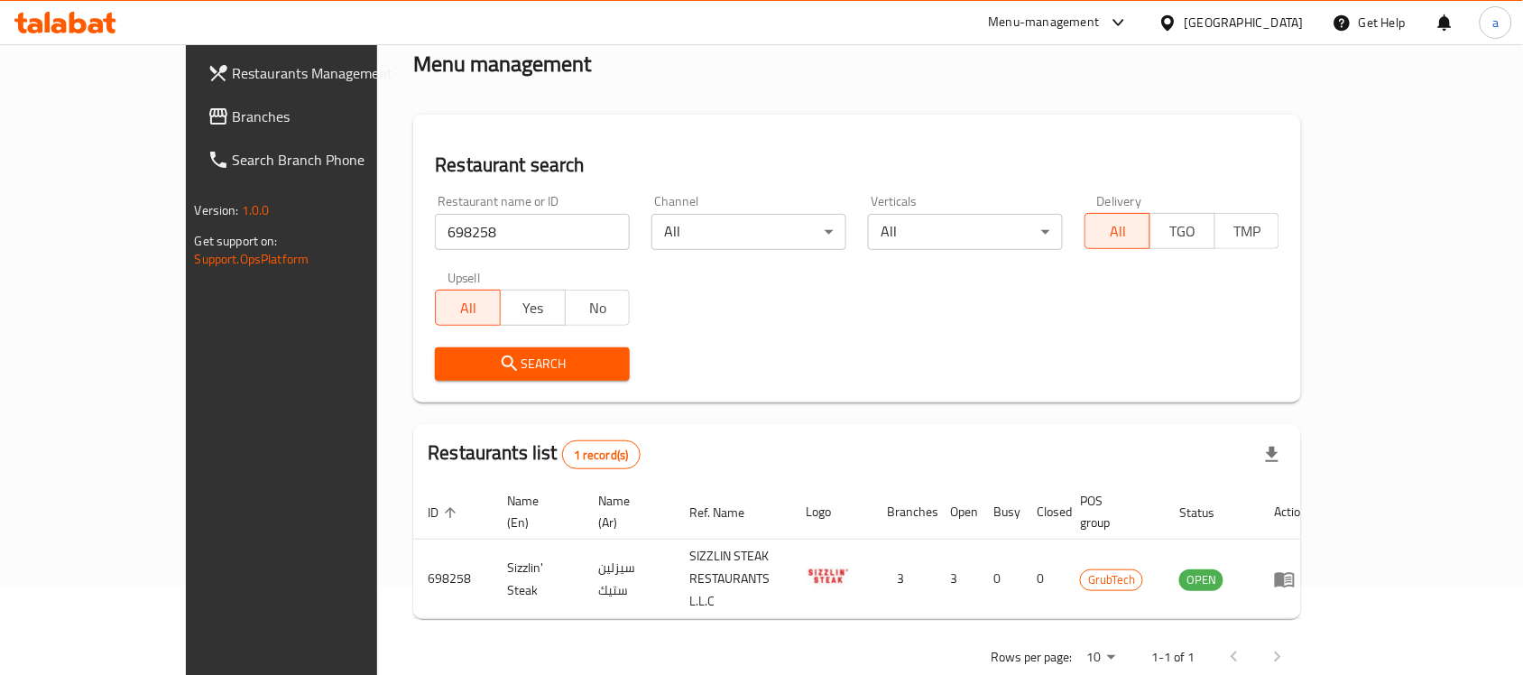
scroll to position [0, 0]
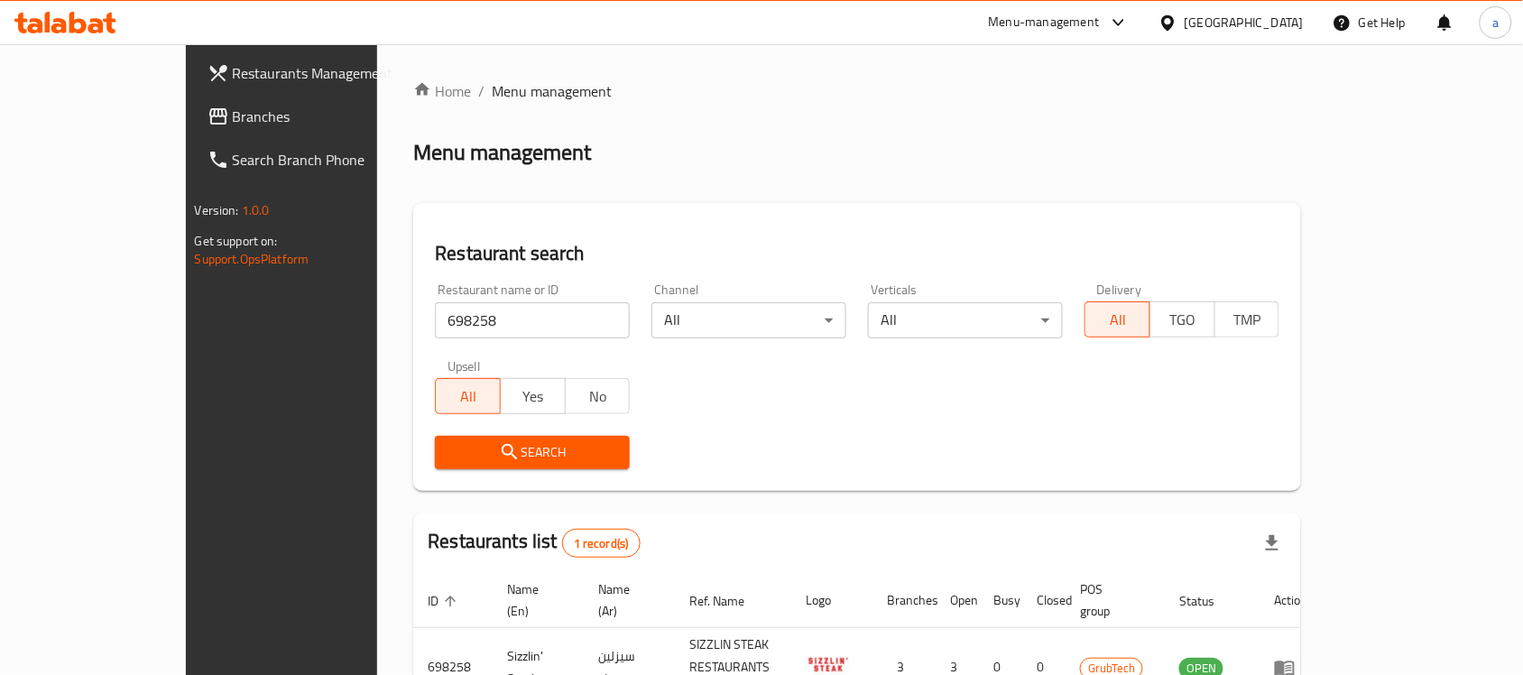
click at [233, 118] on span "Branches" at bounding box center [329, 117] width 193 height 22
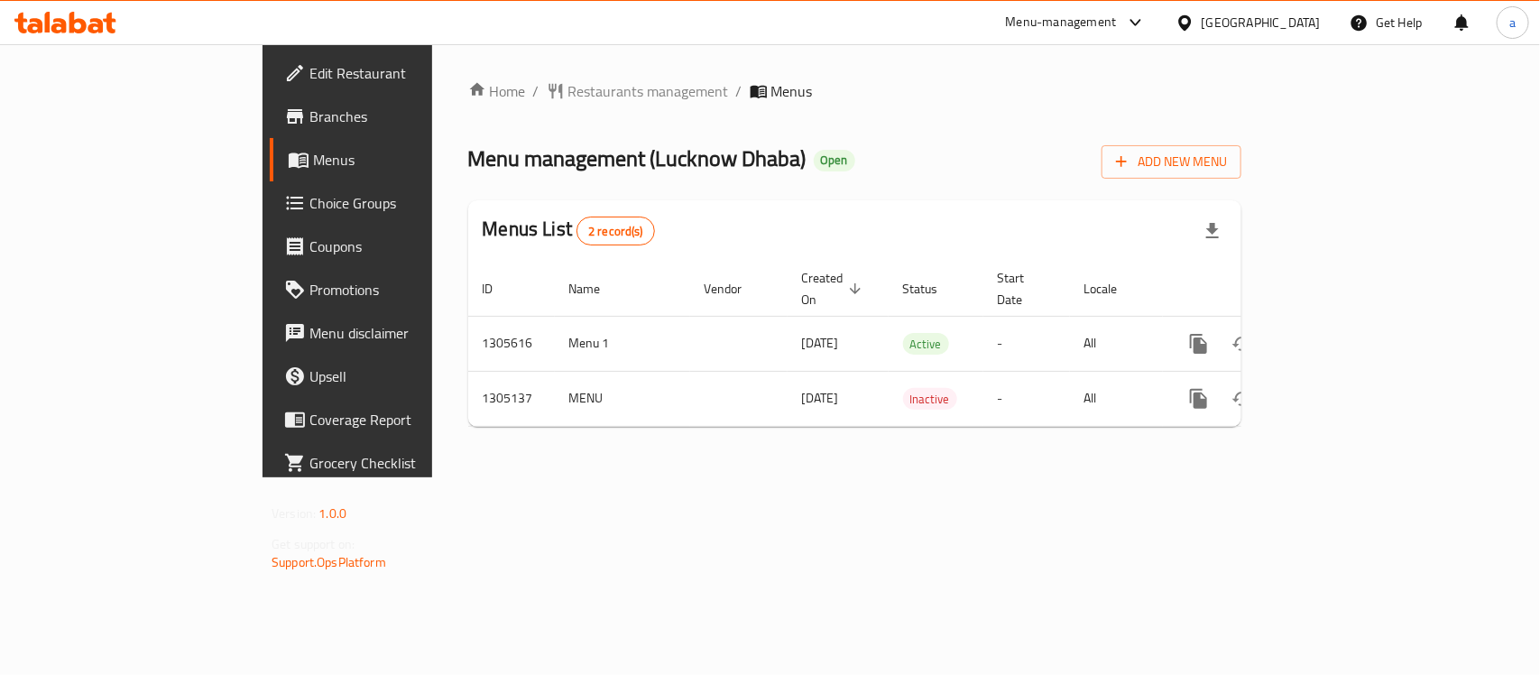
click at [310, 81] on span "Edit Restaurant" at bounding box center [408, 73] width 196 height 22
